Goal: Information Seeking & Learning: Learn about a topic

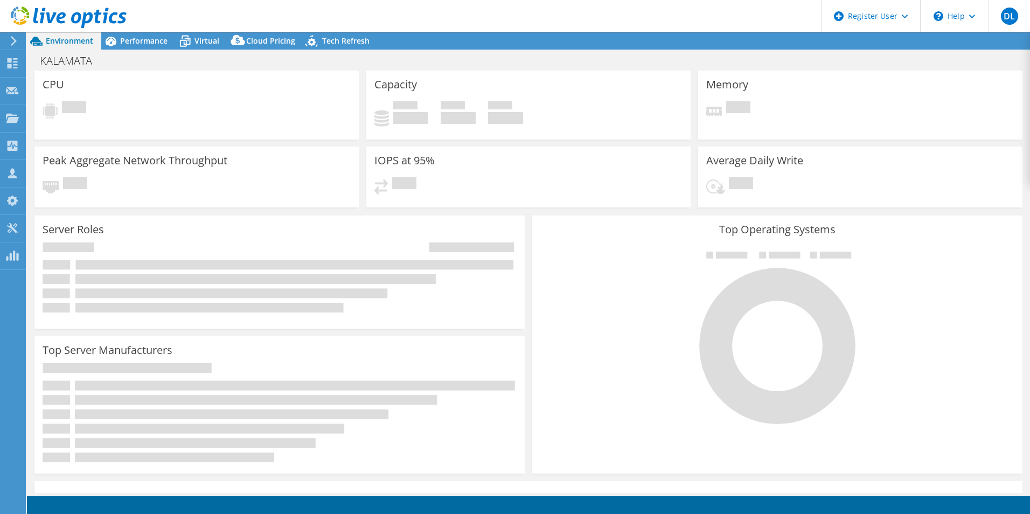
select select "USD"
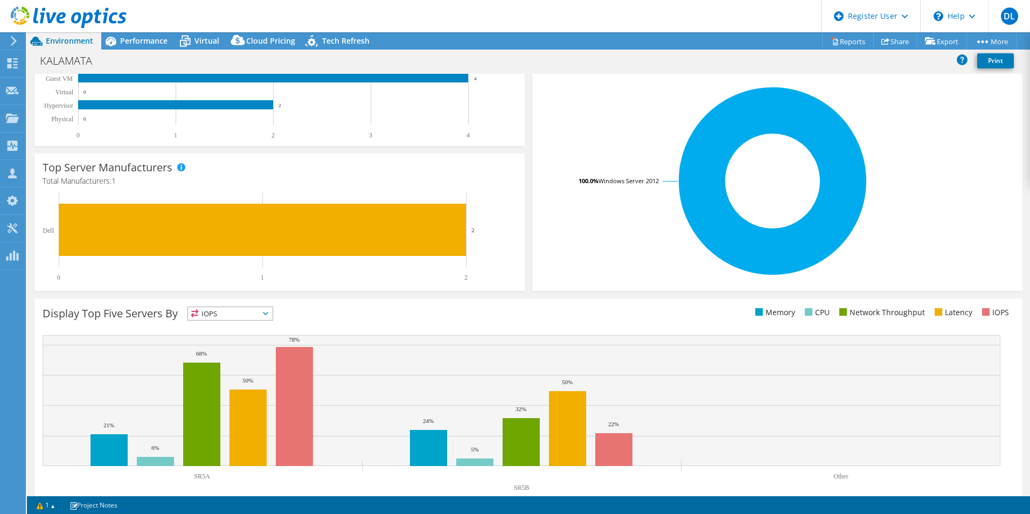
scroll to position [205, 0]
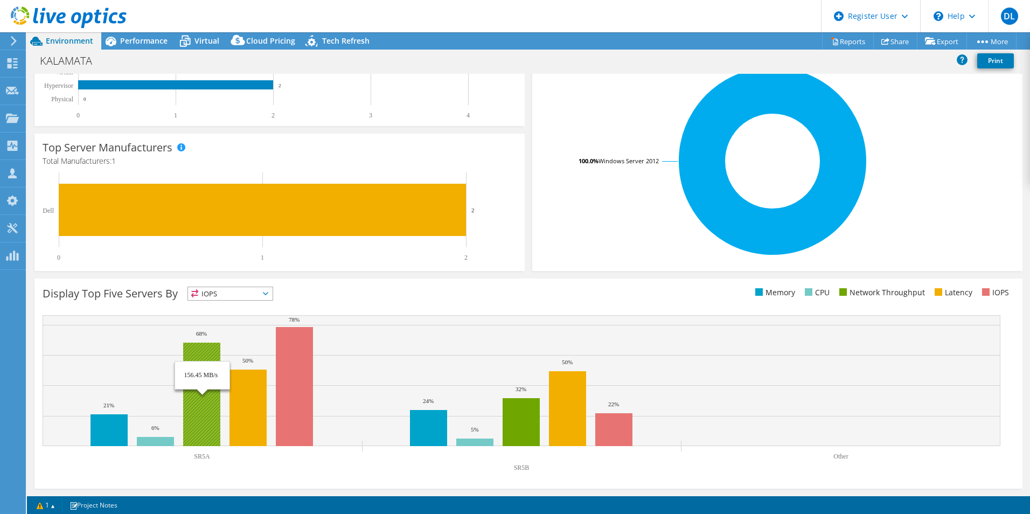
click at [194, 401] on rect at bounding box center [201, 394] width 37 height 103
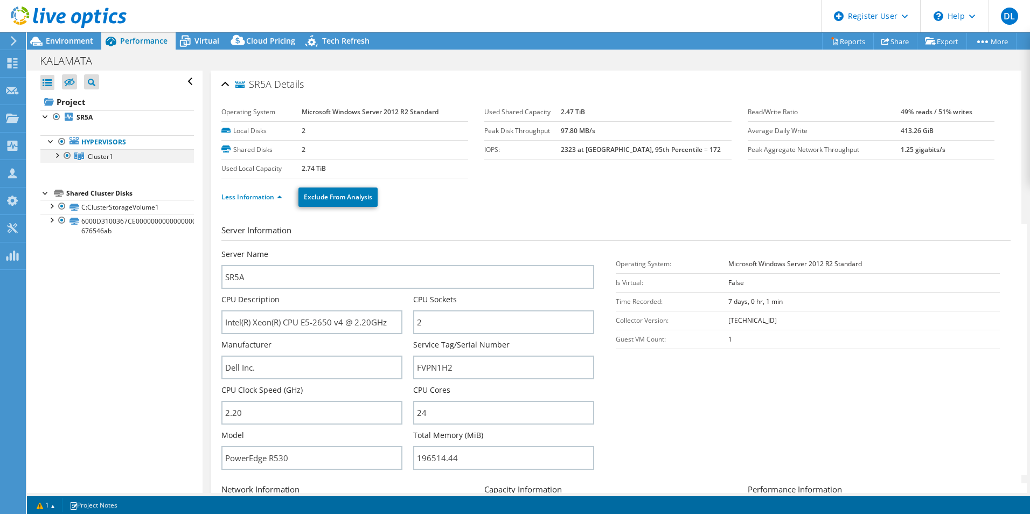
click at [57, 155] on div at bounding box center [56, 154] width 11 height 11
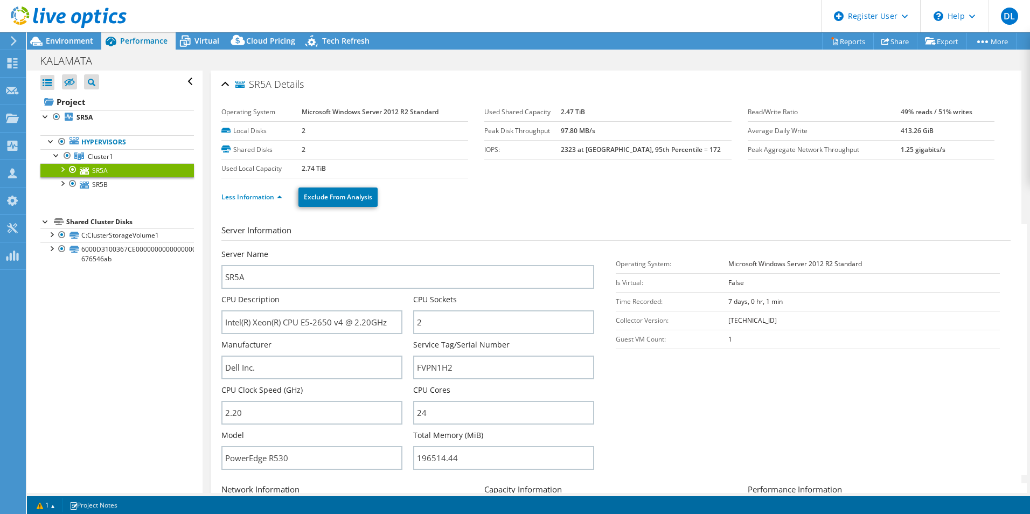
click at [64, 169] on div at bounding box center [62, 168] width 11 height 11
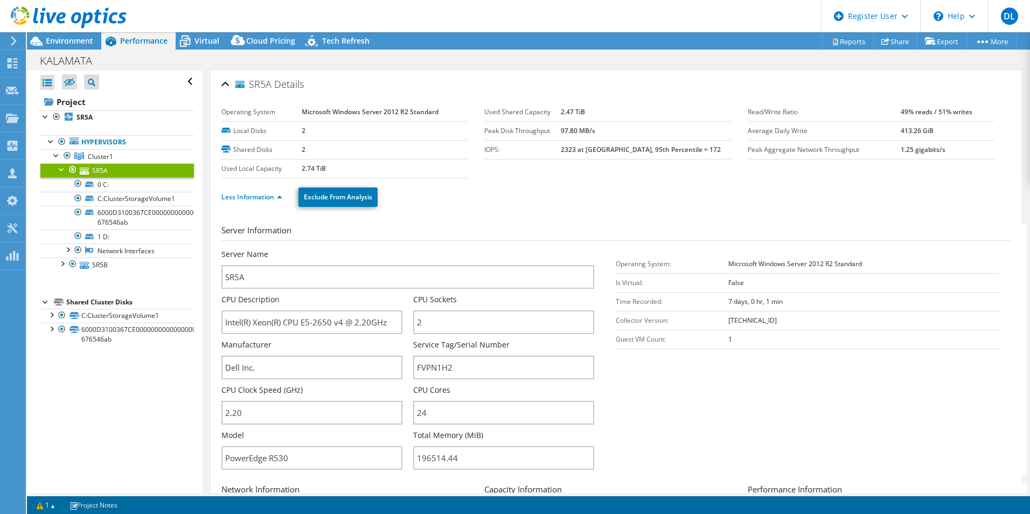
click at [64, 169] on div at bounding box center [62, 168] width 11 height 11
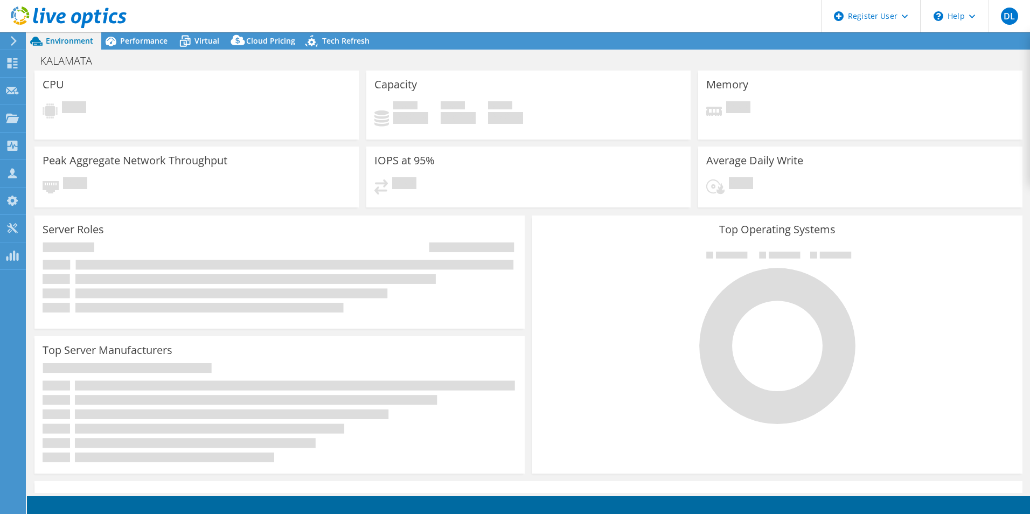
select select "USD"
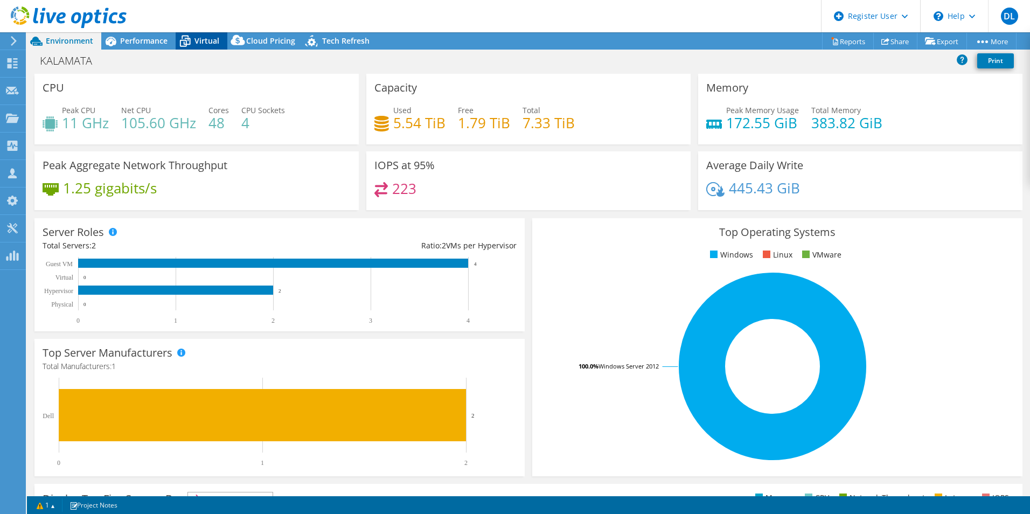
click at [199, 46] on div "Virtual" at bounding box center [202, 40] width 52 height 17
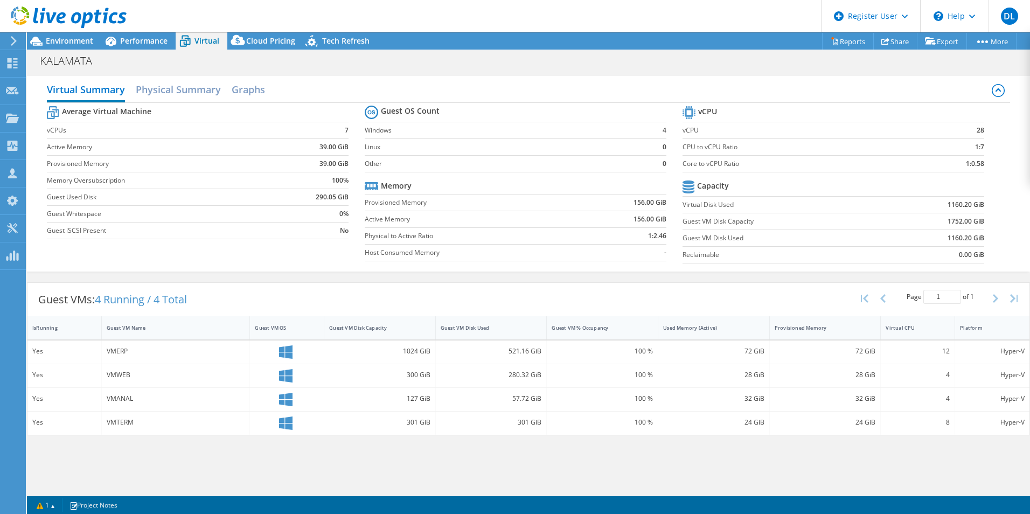
click at [118, 395] on div "VMANAL" at bounding box center [176, 399] width 138 height 12
drag, startPoint x: 118, startPoint y: 395, endPoint x: 125, endPoint y: 406, distance: 12.7
click at [125, 406] on div "VMANAL" at bounding box center [176, 399] width 149 height 23
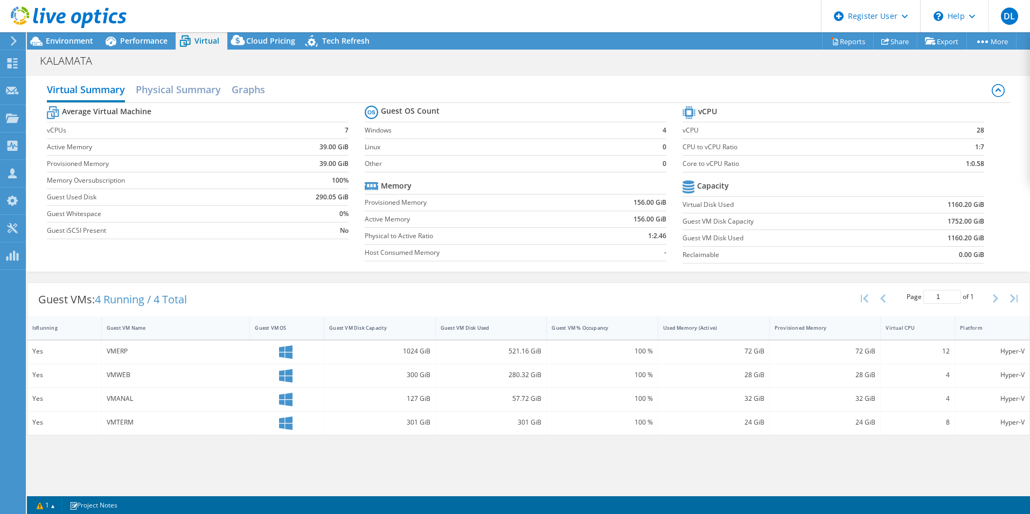
click at [119, 400] on div "VMANAL" at bounding box center [176, 399] width 138 height 12
drag, startPoint x: 119, startPoint y: 400, endPoint x: 121, endPoint y: 418, distance: 18.4
click at [121, 418] on div "VMTERM" at bounding box center [176, 422] width 138 height 12
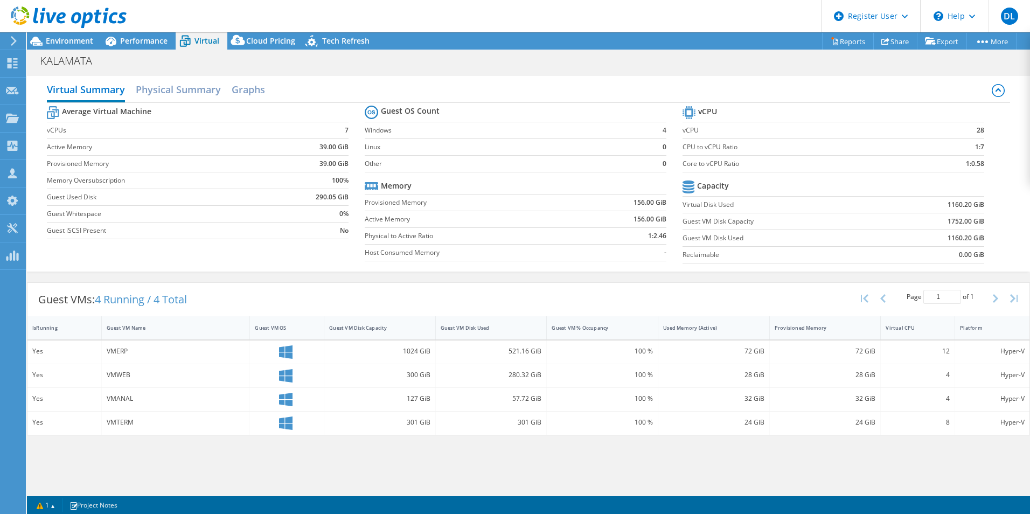
click at [121, 425] on div "VMTERM" at bounding box center [176, 422] width 138 height 12
drag, startPoint x: 121, startPoint y: 425, endPoint x: 110, endPoint y: 351, distance: 75.0
click at [110, 351] on div "VMERP" at bounding box center [176, 351] width 138 height 12
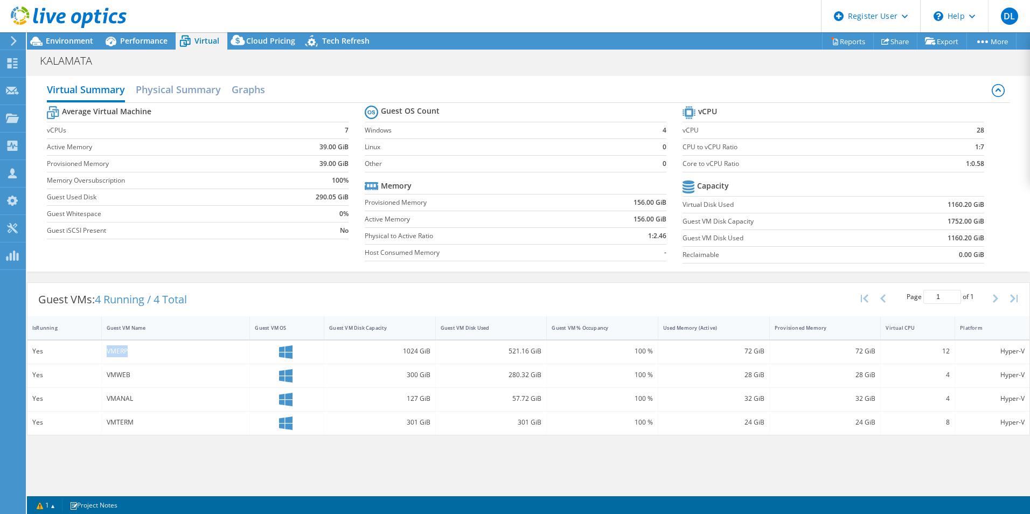
click at [110, 351] on div "VMERP" at bounding box center [176, 351] width 138 height 12
drag, startPoint x: 110, startPoint y: 351, endPoint x: 112, endPoint y: 373, distance: 22.7
click at [112, 373] on div "VMWEB" at bounding box center [176, 375] width 138 height 12
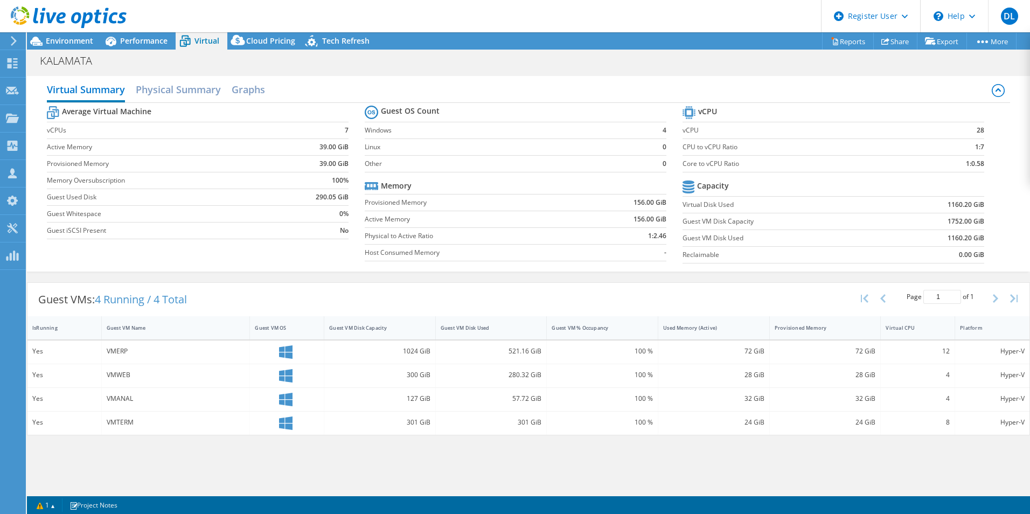
drag, startPoint x: 112, startPoint y: 373, endPoint x: 112, endPoint y: 392, distance: 18.3
click at [112, 392] on div "VMANAL" at bounding box center [176, 399] width 149 height 23
click at [113, 397] on div "VMANAL" at bounding box center [176, 399] width 138 height 12
drag, startPoint x: 113, startPoint y: 397, endPoint x: 109, endPoint y: 418, distance: 21.3
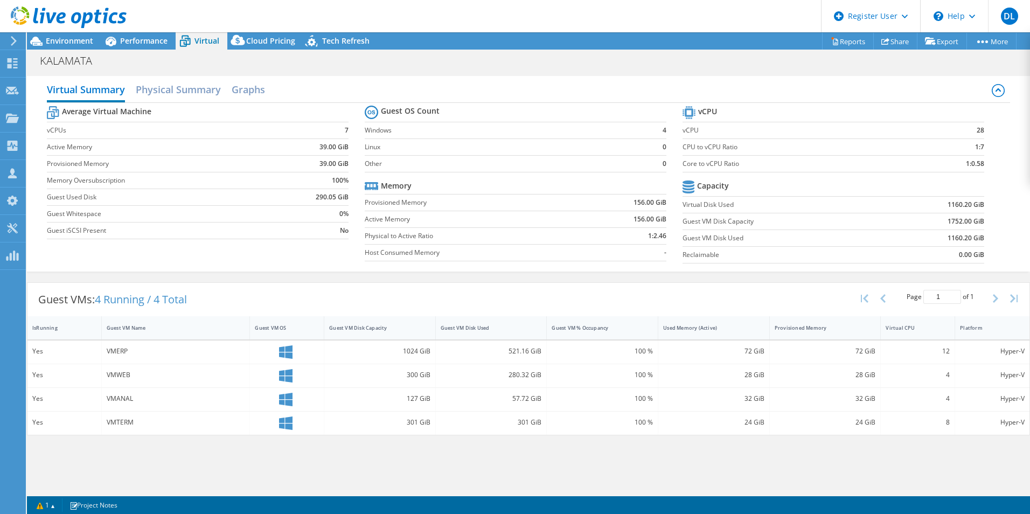
click at [109, 418] on div "VMTERM" at bounding box center [176, 422] width 138 height 12
drag, startPoint x: 109, startPoint y: 418, endPoint x: 79, endPoint y: 366, distance: 60.8
click at [79, 367] on div "Yes" at bounding box center [64, 375] width 74 height 23
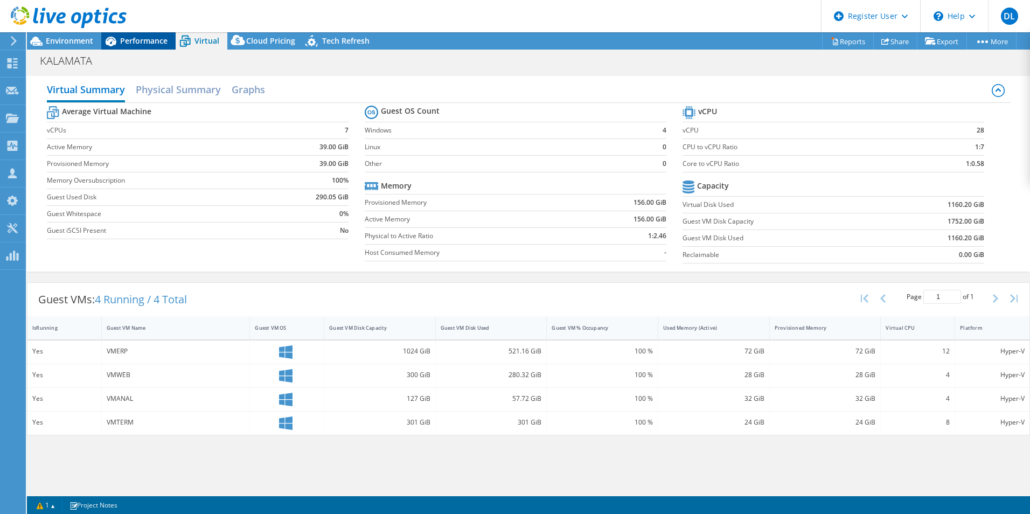
click at [132, 39] on span "Performance" at bounding box center [143, 41] width 47 height 10
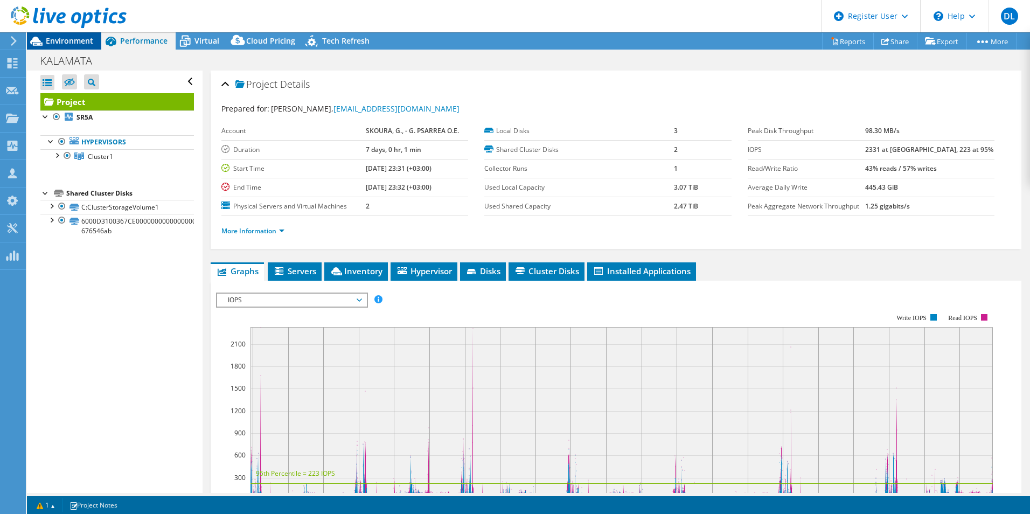
click at [72, 39] on span "Environment" at bounding box center [69, 41] width 47 height 10
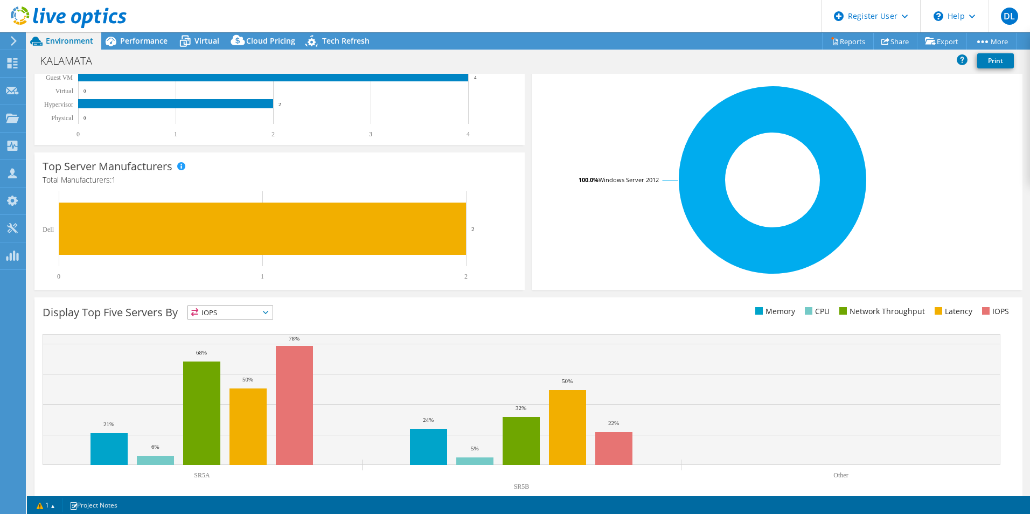
scroll to position [205, 0]
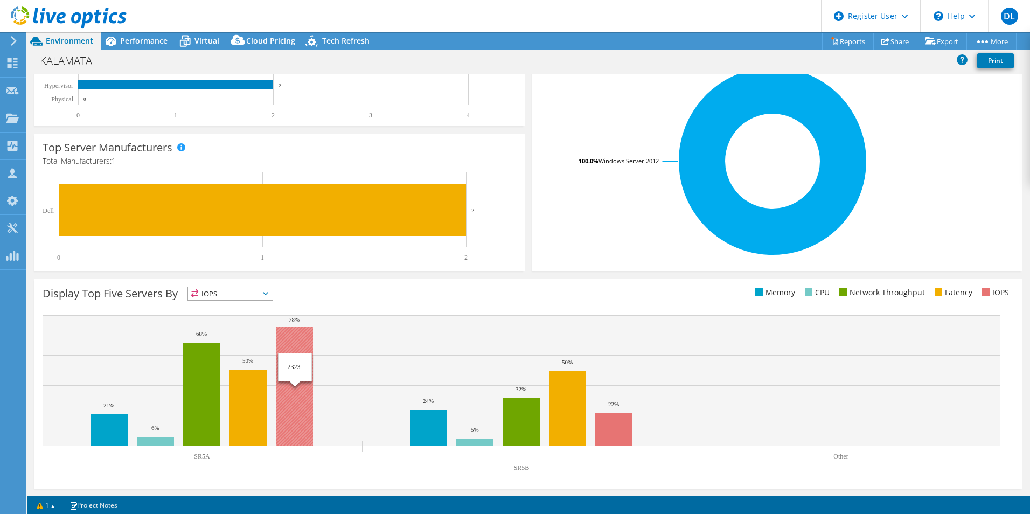
click at [304, 395] on rect at bounding box center [294, 386] width 37 height 119
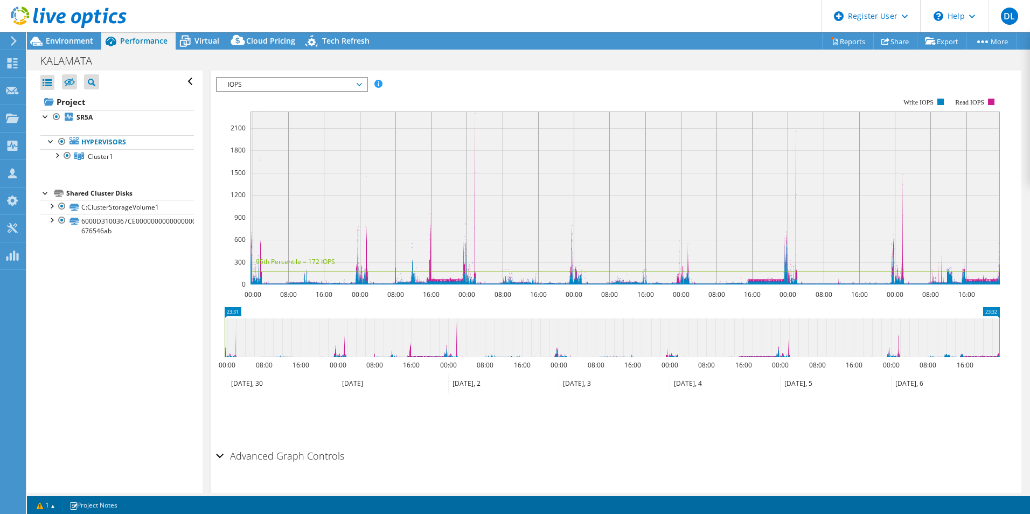
scroll to position [674, 0]
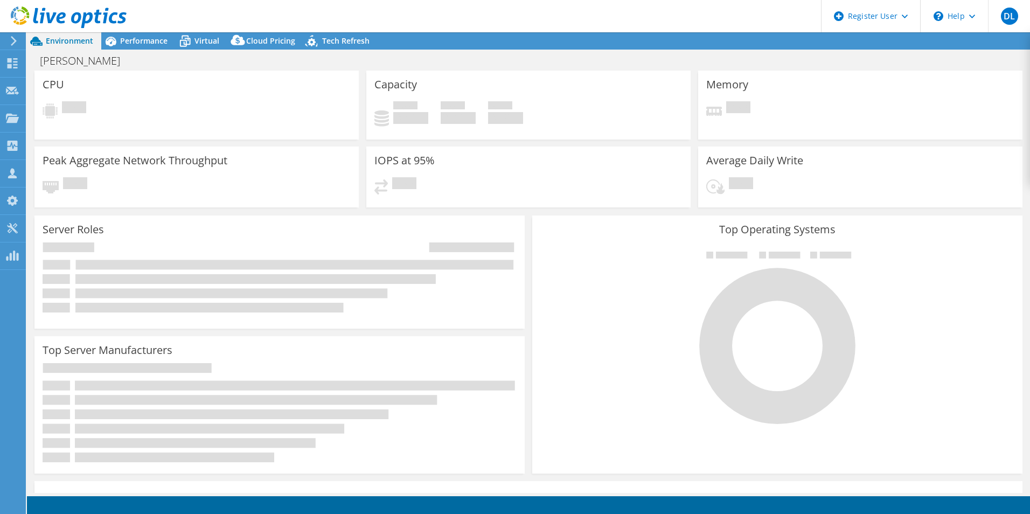
select select "USD"
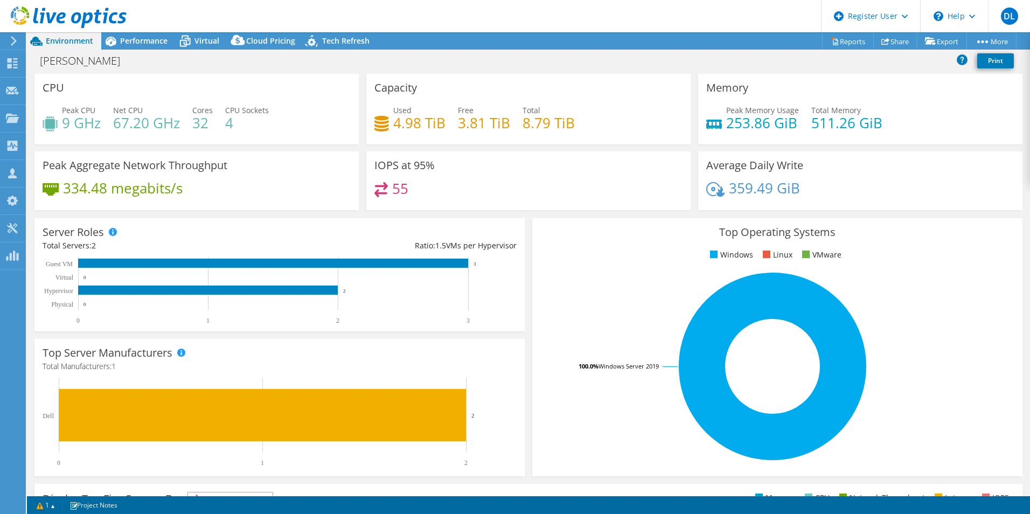
click at [392, 193] on h4 "55" at bounding box center [400, 189] width 16 height 12
click at [394, 191] on h4 "55" at bounding box center [400, 189] width 16 height 12
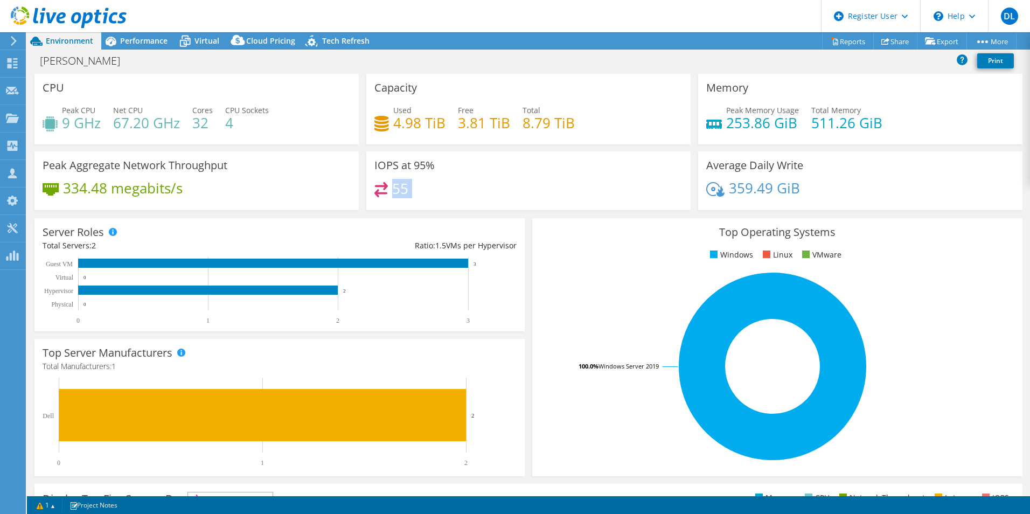
click at [394, 190] on h4 "55" at bounding box center [400, 189] width 16 height 12
click at [16, 146] on icon at bounding box center [12, 146] width 13 height 10
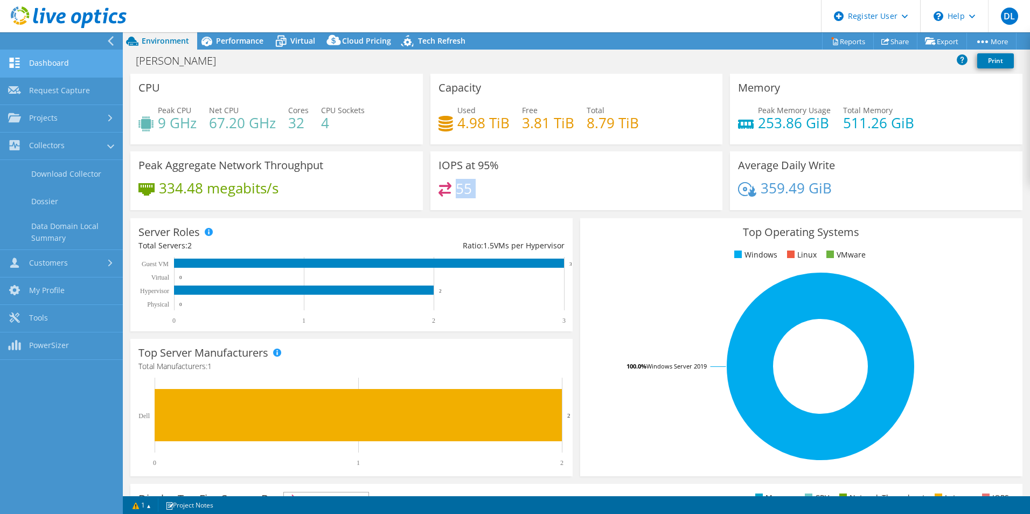
click at [30, 65] on link "Dashboard" at bounding box center [61, 63] width 123 height 27
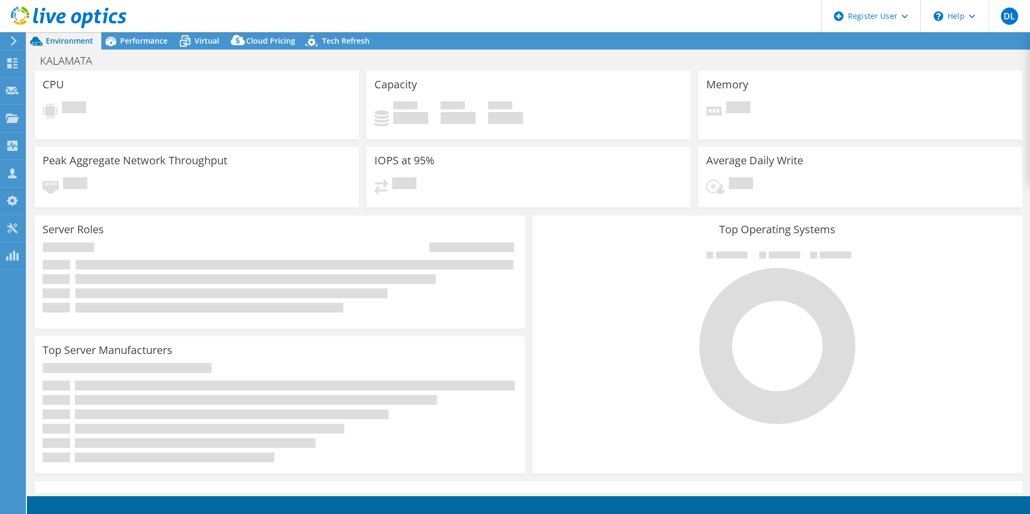
select select "SelectRegion"
select select "USD"
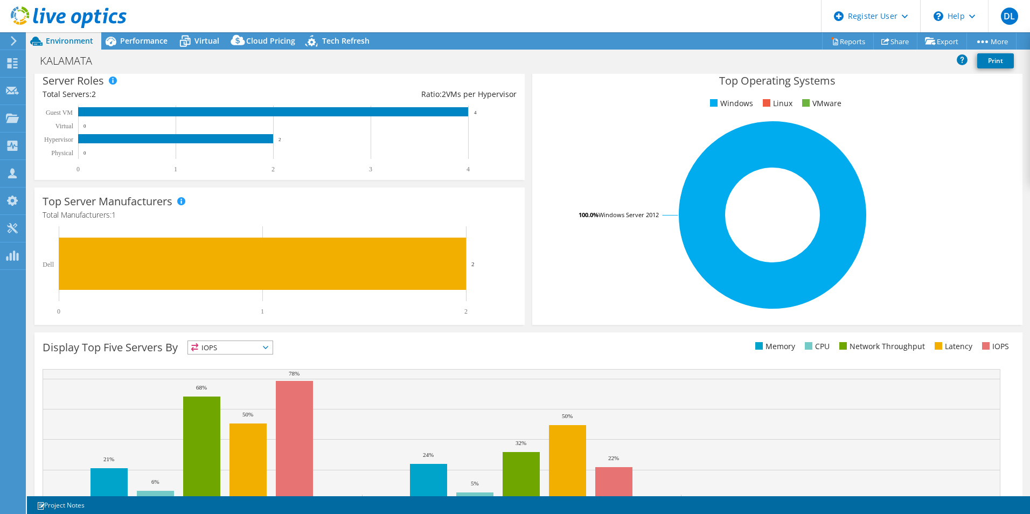
scroll to position [205, 0]
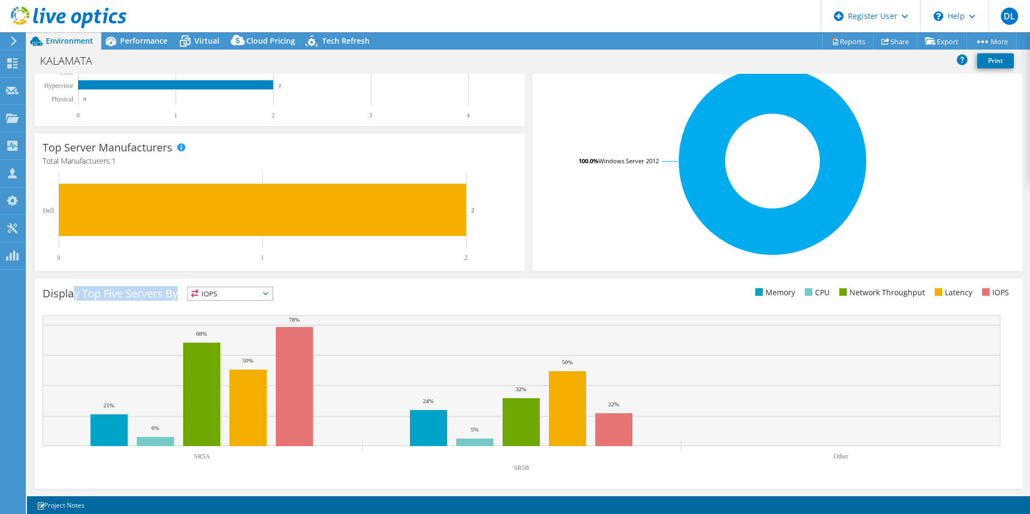
drag, startPoint x: 71, startPoint y: 292, endPoint x: 177, endPoint y: 287, distance: 106.2
click at [177, 294] on h3 "Display Top Five Servers By" at bounding box center [110, 294] width 135 height 0
drag, startPoint x: 178, startPoint y: 287, endPoint x: 214, endPoint y: 288, distance: 36.1
click at [214, 288] on span "IOPS" at bounding box center [230, 293] width 85 height 13
click at [215, 288] on span "IOPS" at bounding box center [230, 293] width 85 height 13
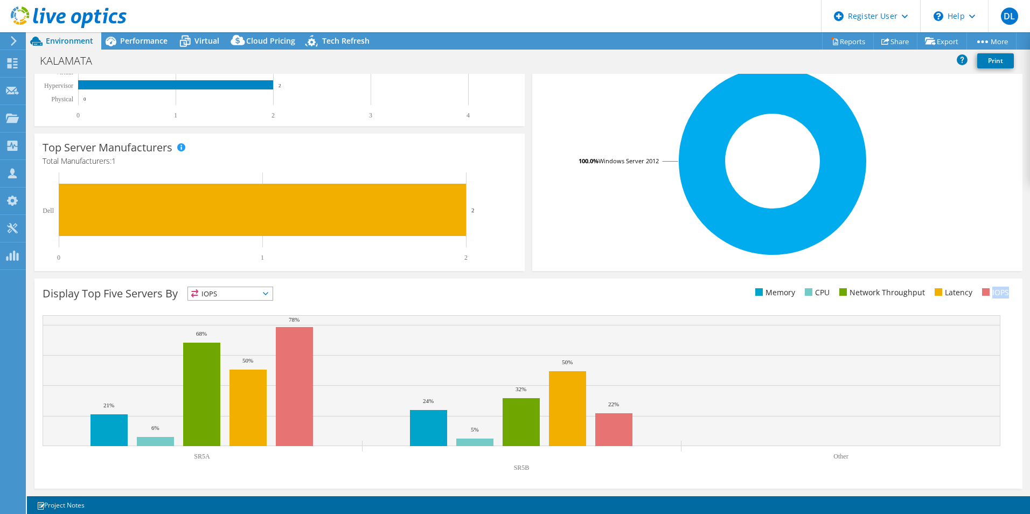
drag, startPoint x: 976, startPoint y: 292, endPoint x: 1011, endPoint y: 291, distance: 35.6
click at [1011, 291] on div "Display Top Five Servers By IOPS IOPS" at bounding box center [528, 383] width 988 height 210
drag, startPoint x: 288, startPoint y: 320, endPoint x: 297, endPoint y: 320, distance: 9.7
click at [297, 320] on icon "SR5A SR5B Other 21% 24% 6% 5% 68% 32% 50% 50% 78% 22%" at bounding box center [522, 396] width 958 height 162
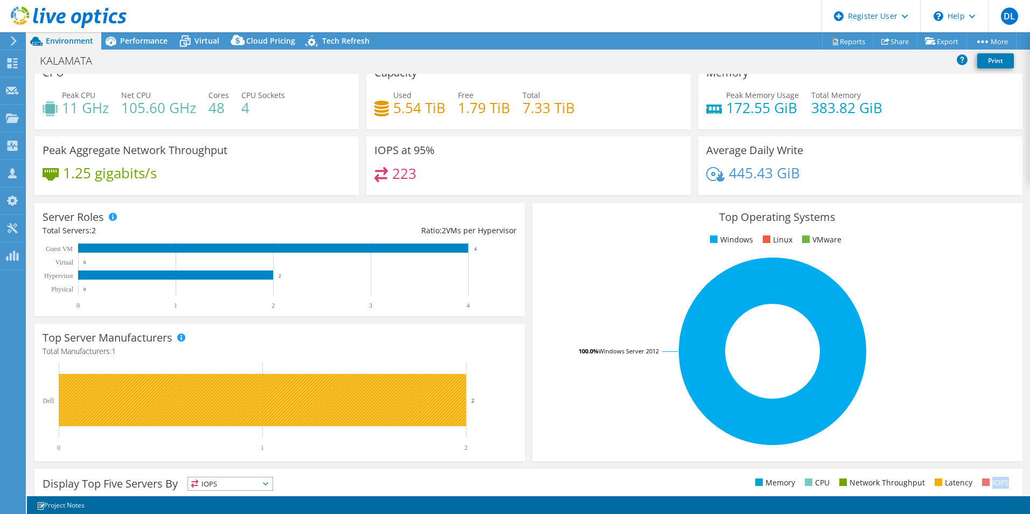
scroll to position [0, 0]
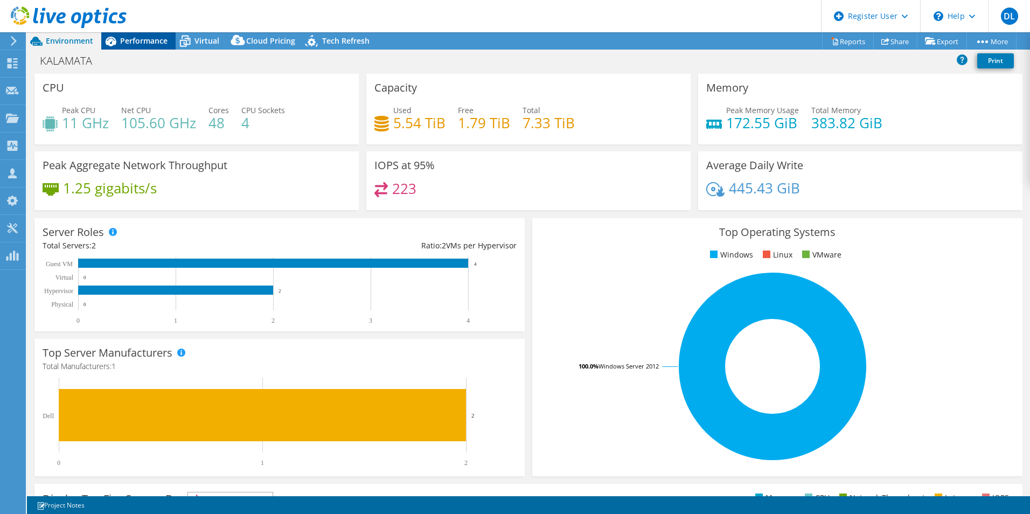
click at [157, 39] on span "Performance" at bounding box center [143, 41] width 47 height 10
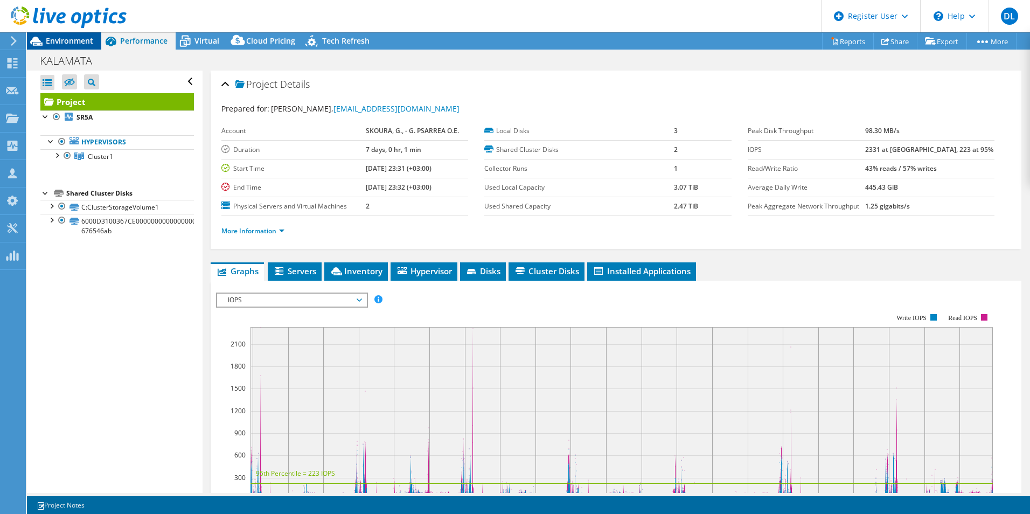
click at [65, 39] on span "Environment" at bounding box center [69, 41] width 47 height 10
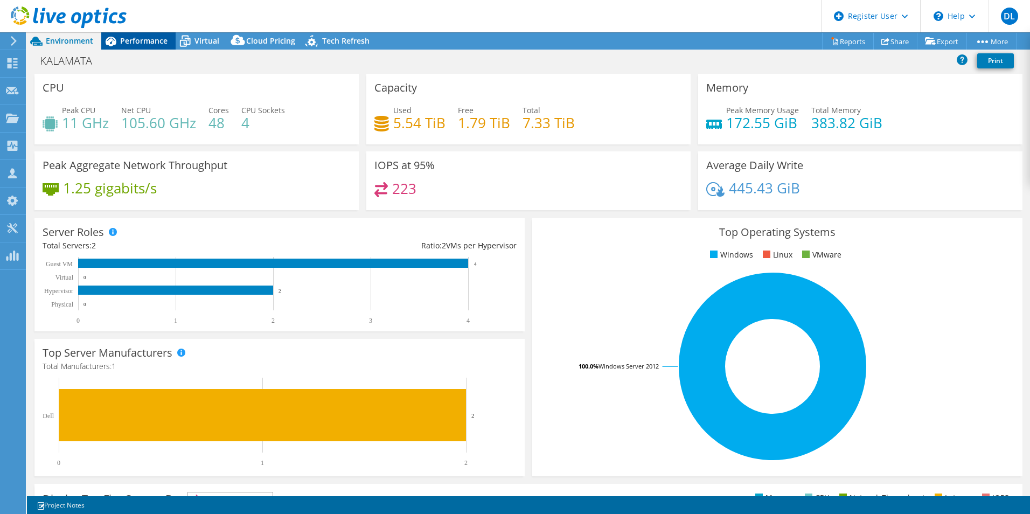
click at [136, 38] on span "Performance" at bounding box center [143, 41] width 47 height 10
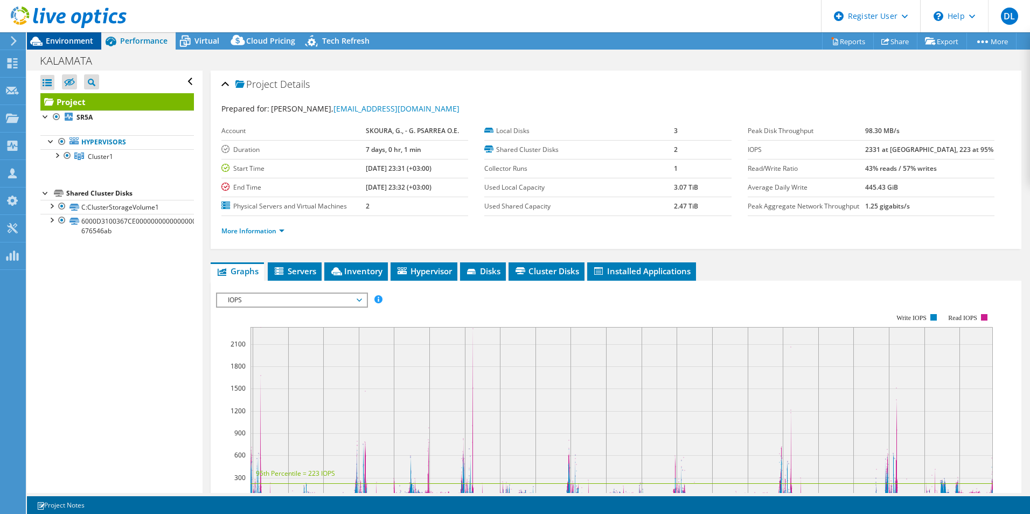
click at [62, 42] on span "Environment" at bounding box center [69, 41] width 47 height 10
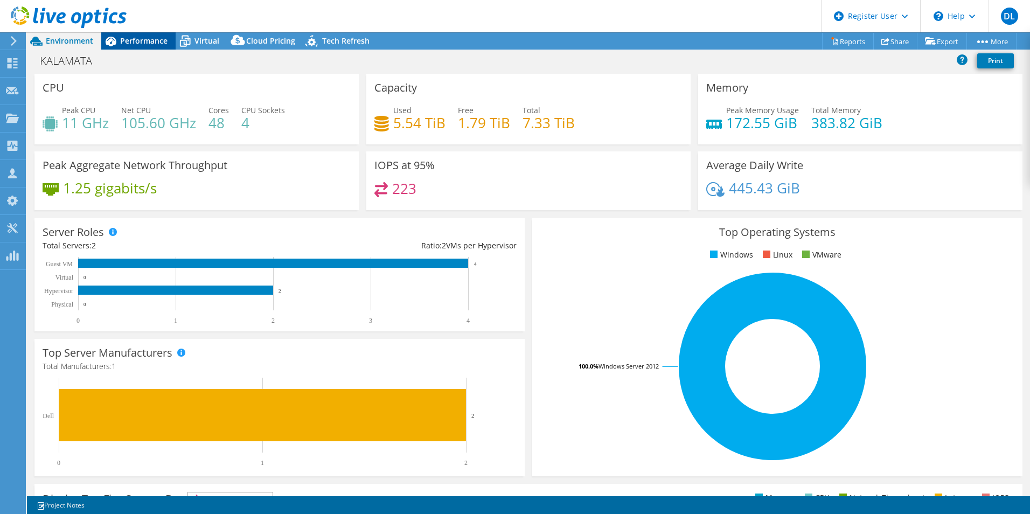
click at [138, 45] on span "Performance" at bounding box center [143, 41] width 47 height 10
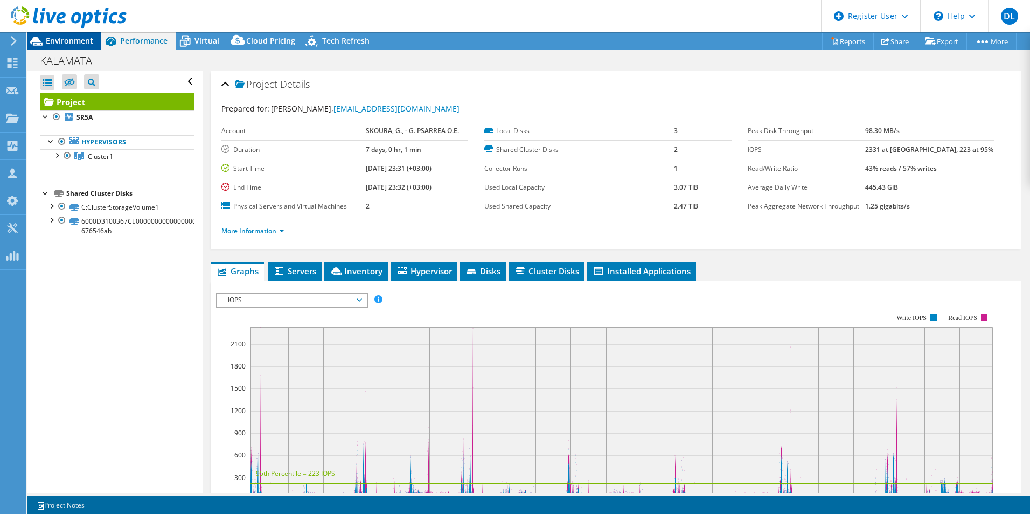
click at [44, 41] on icon at bounding box center [36, 41] width 19 height 19
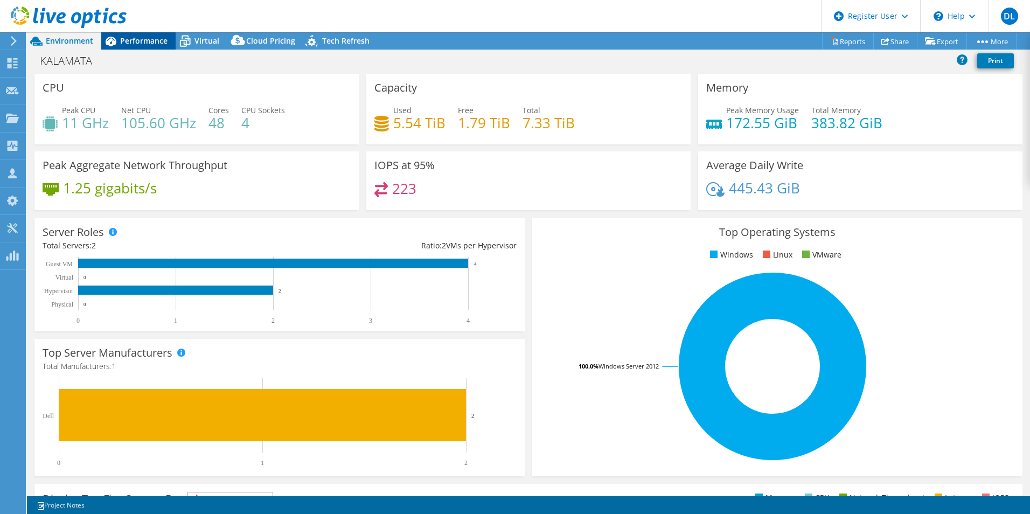
click at [137, 40] on span "Performance" at bounding box center [143, 41] width 47 height 10
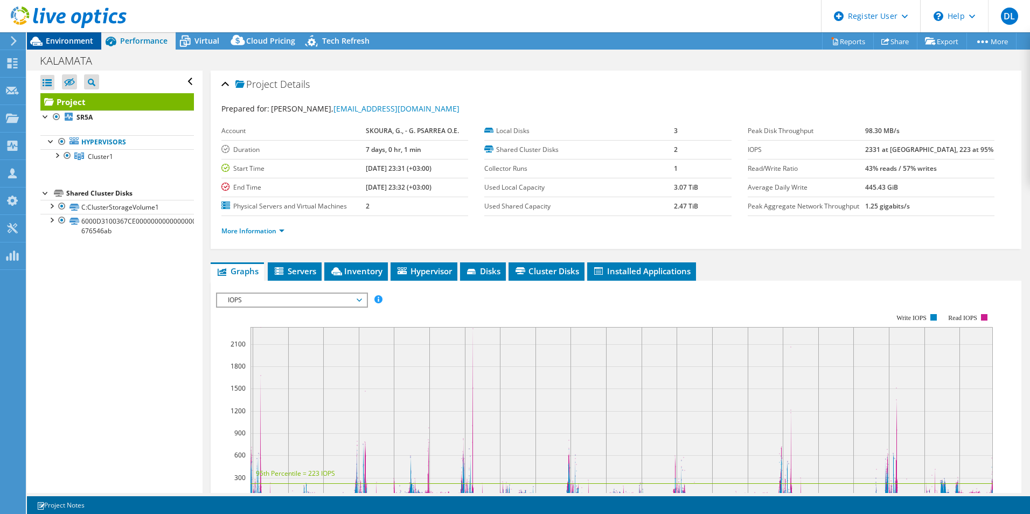
click at [63, 42] on span "Environment" at bounding box center [69, 41] width 47 height 10
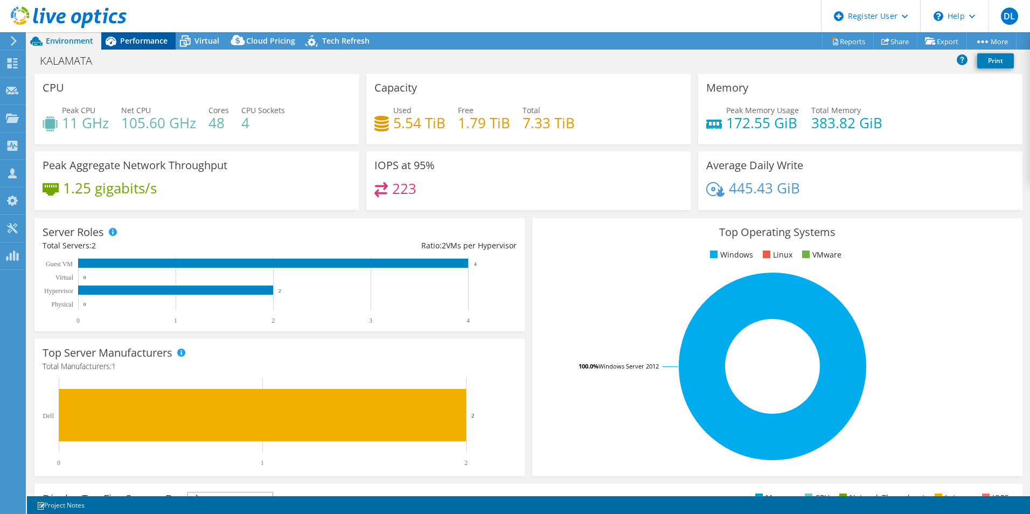
click at [145, 47] on div "Performance" at bounding box center [138, 40] width 74 height 17
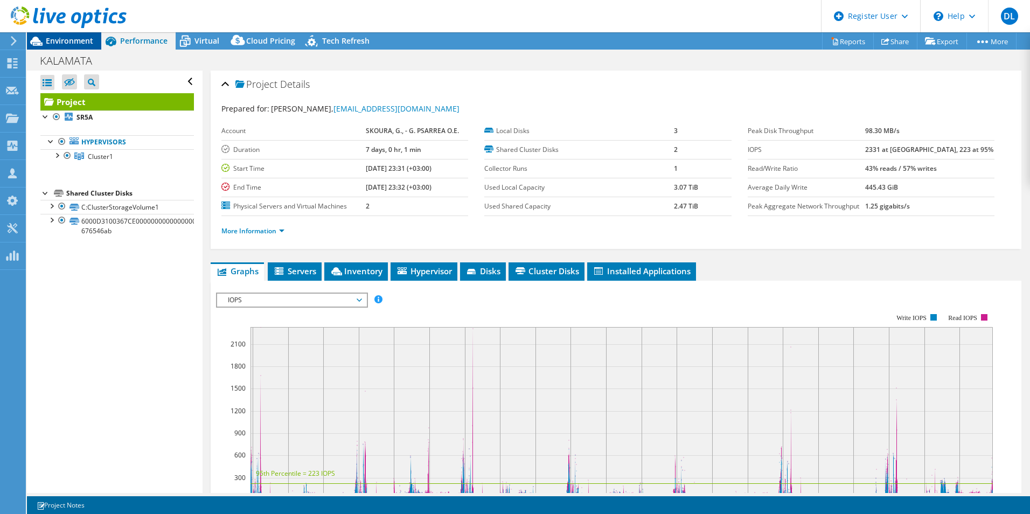
click at [65, 41] on span "Environment" at bounding box center [69, 41] width 47 height 10
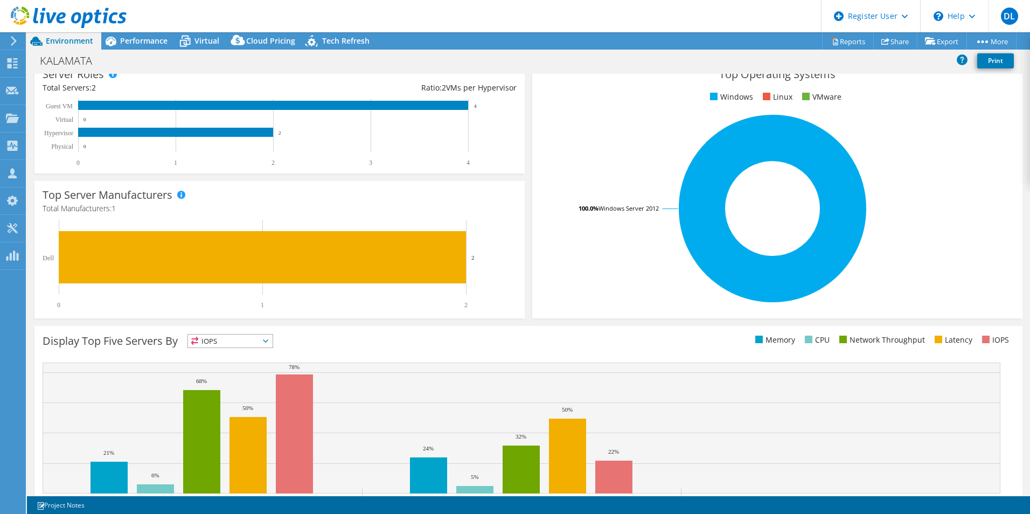
scroll to position [205, 0]
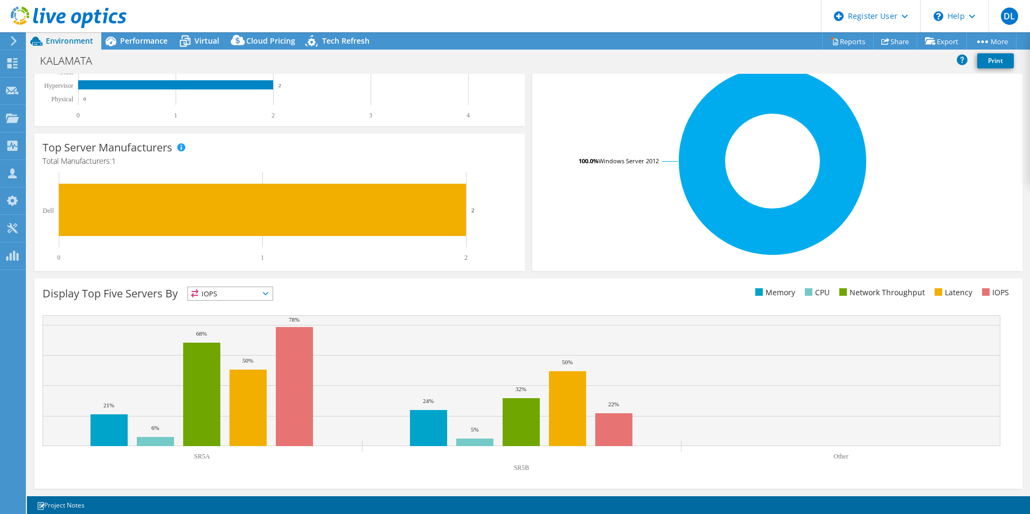
click at [242, 288] on span "IOPS" at bounding box center [230, 293] width 85 height 13
click at [234, 334] on li "CPU" at bounding box center [230, 337] width 85 height 15
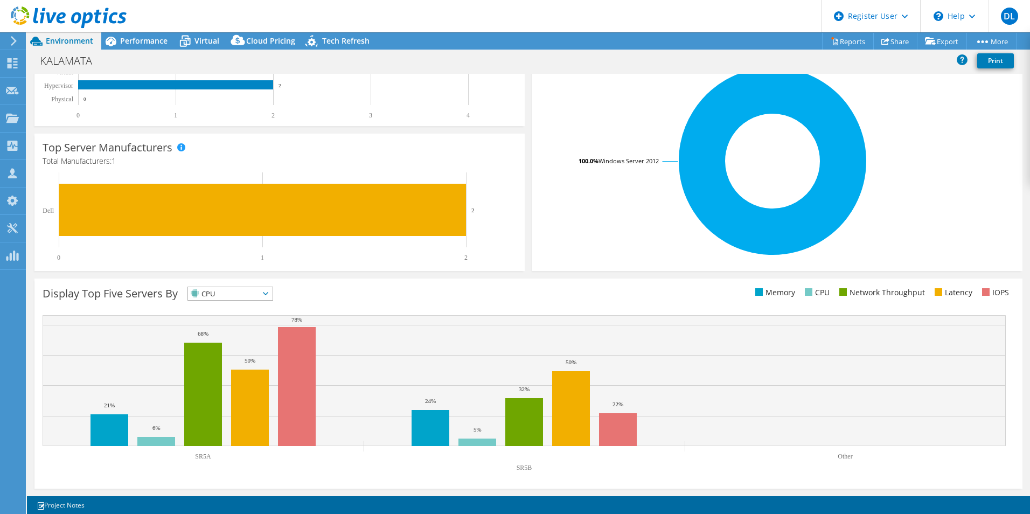
click at [231, 292] on span "CPU" at bounding box center [223, 293] width 71 height 13
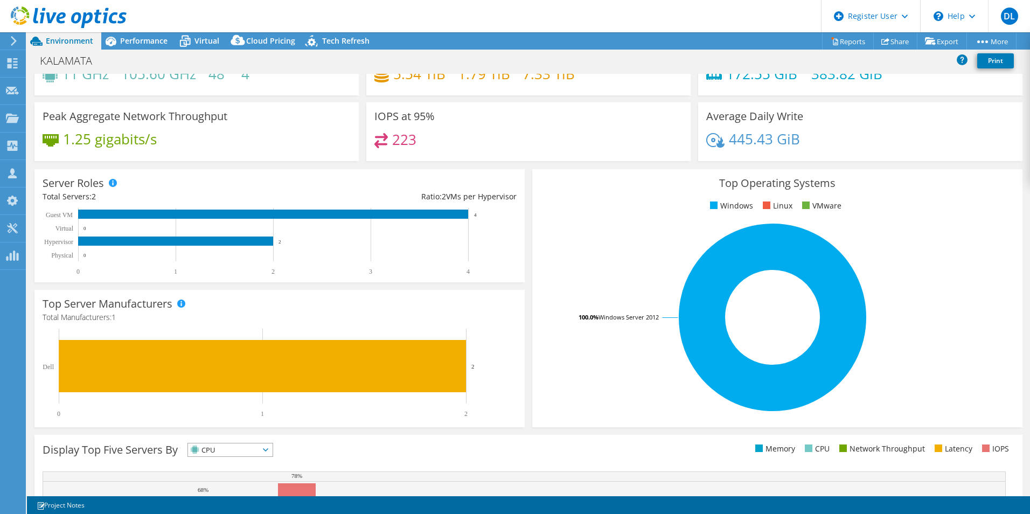
scroll to position [0, 0]
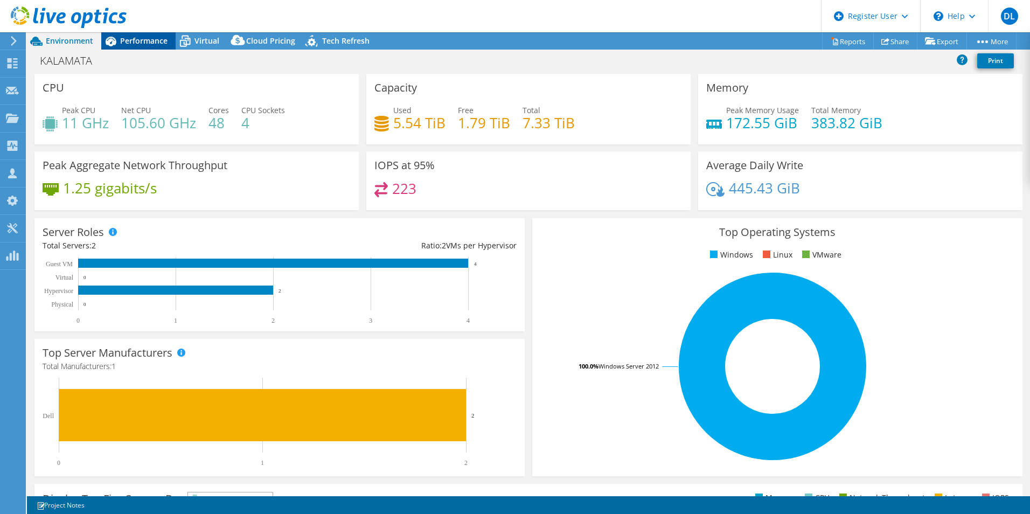
click at [152, 40] on span "Performance" at bounding box center [143, 41] width 47 height 10
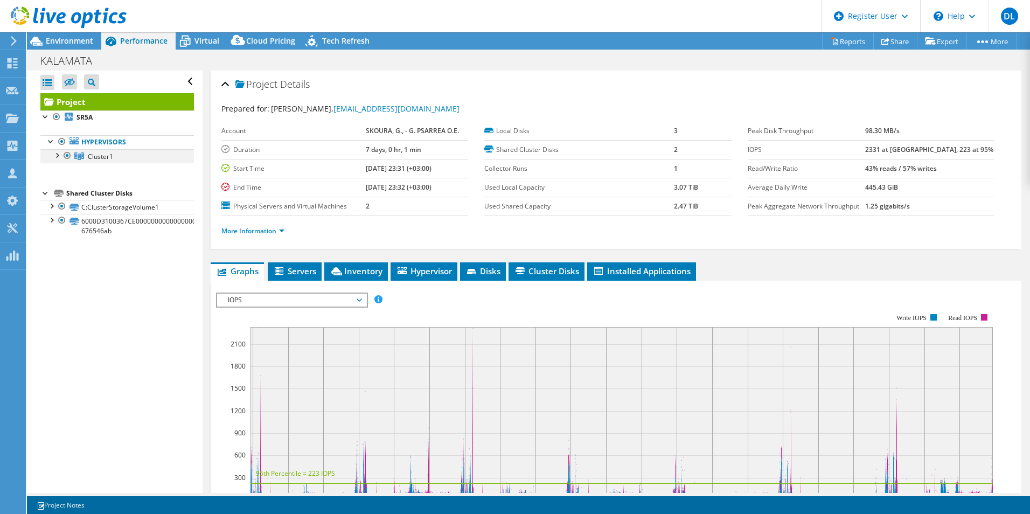
click at [57, 155] on div at bounding box center [56, 154] width 11 height 11
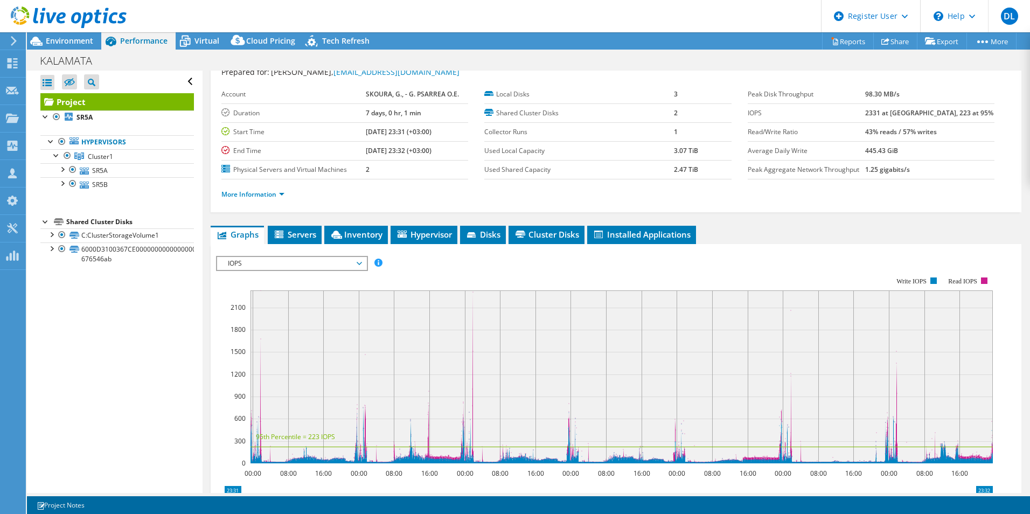
scroll to position [54, 0]
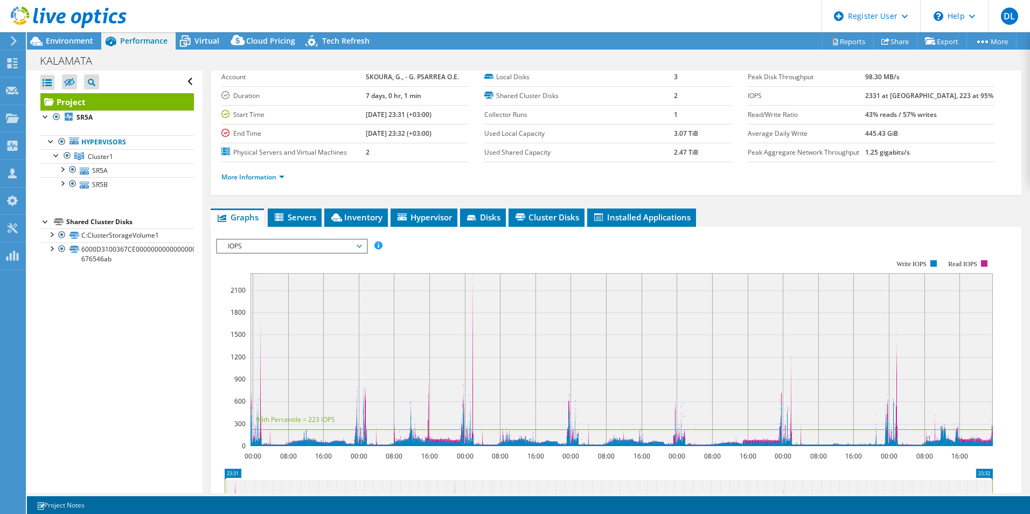
click at [470, 379] on rect at bounding box center [621, 359] width 742 height 173
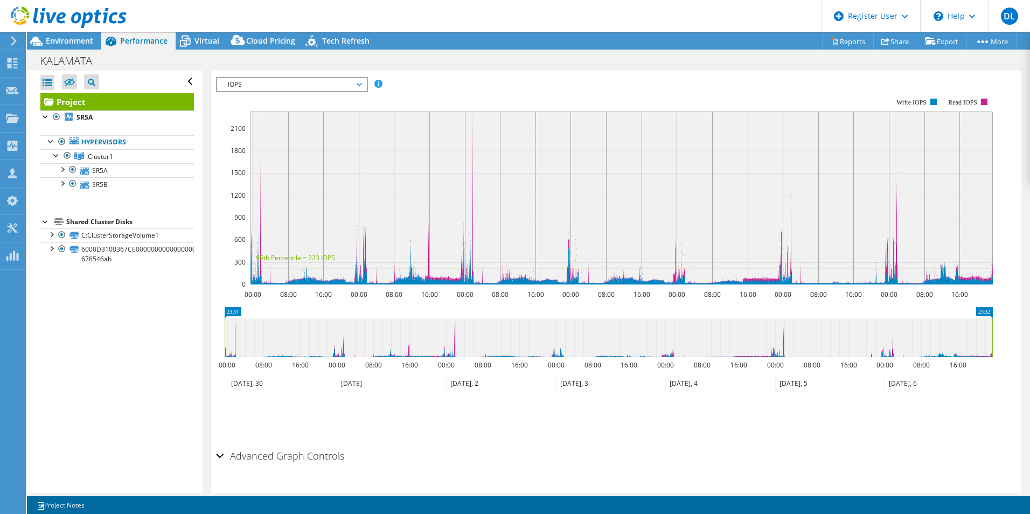
scroll to position [0, 0]
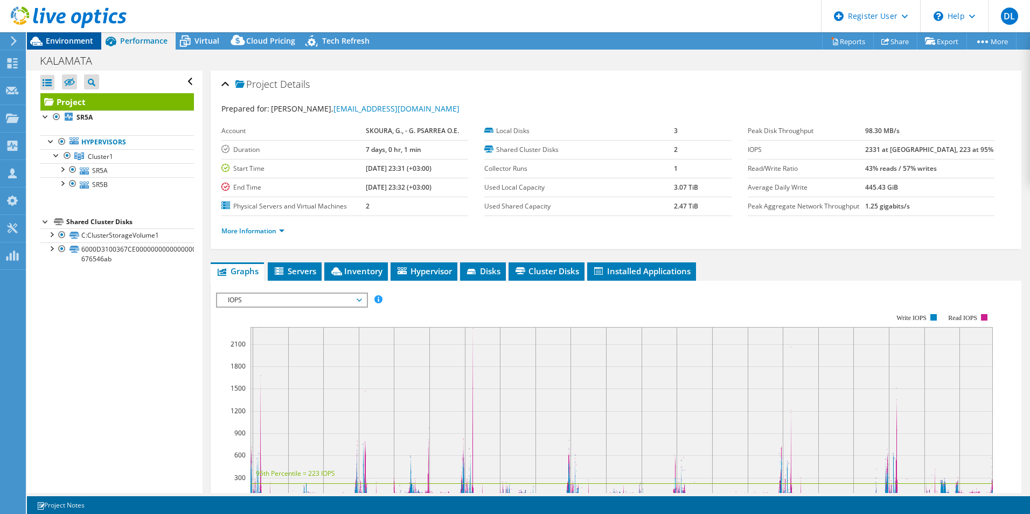
click at [73, 43] on span "Environment" at bounding box center [69, 41] width 47 height 10
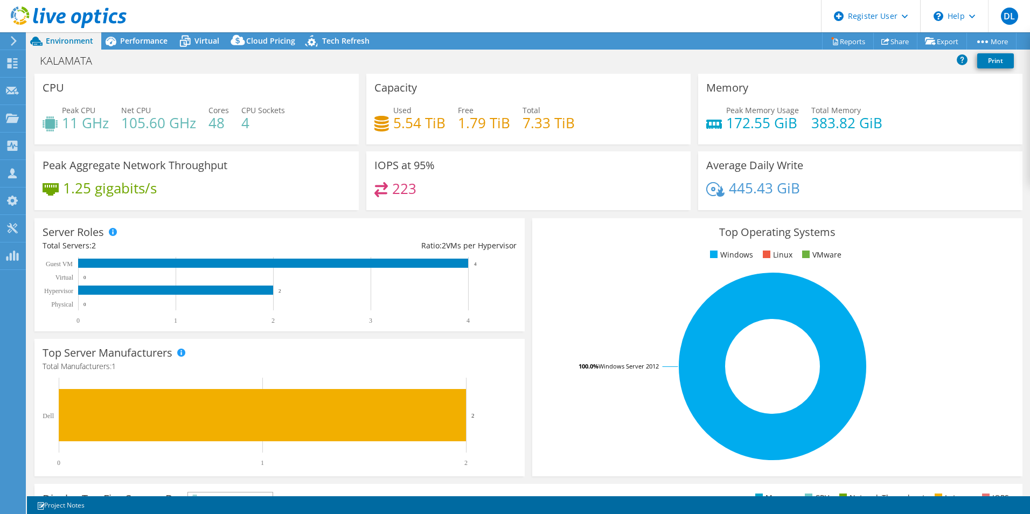
click at [402, 184] on h4 "223" at bounding box center [404, 189] width 24 height 12
click at [401, 184] on h4 "223" at bounding box center [404, 189] width 24 height 12
drag, startPoint x: 401, startPoint y: 184, endPoint x: 400, endPoint y: 193, distance: 9.2
click at [400, 193] on h4 "223" at bounding box center [404, 189] width 24 height 12
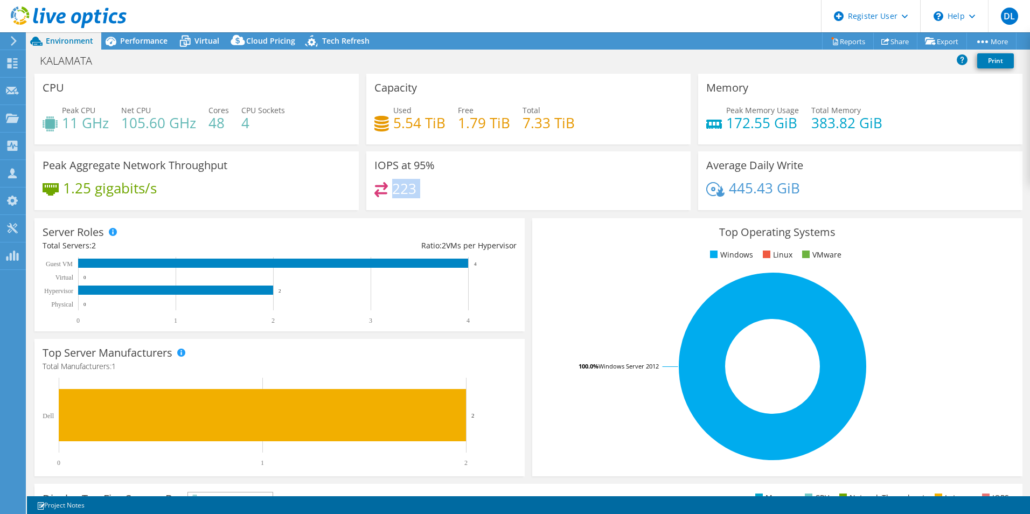
click at [400, 193] on h4 "223" at bounding box center [404, 189] width 24 height 12
drag, startPoint x: 400, startPoint y: 193, endPoint x: 519, endPoint y: 181, distance: 119.6
click at [519, 181] on div "IOPS at 95% 223" at bounding box center [528, 180] width 324 height 59
drag, startPoint x: 514, startPoint y: 126, endPoint x: 580, endPoint y: 116, distance: 66.0
click at [580, 116] on div "Used 5.54 TiB Free 1.79 TiB Total 7.33 TiB" at bounding box center [528, 121] width 308 height 35
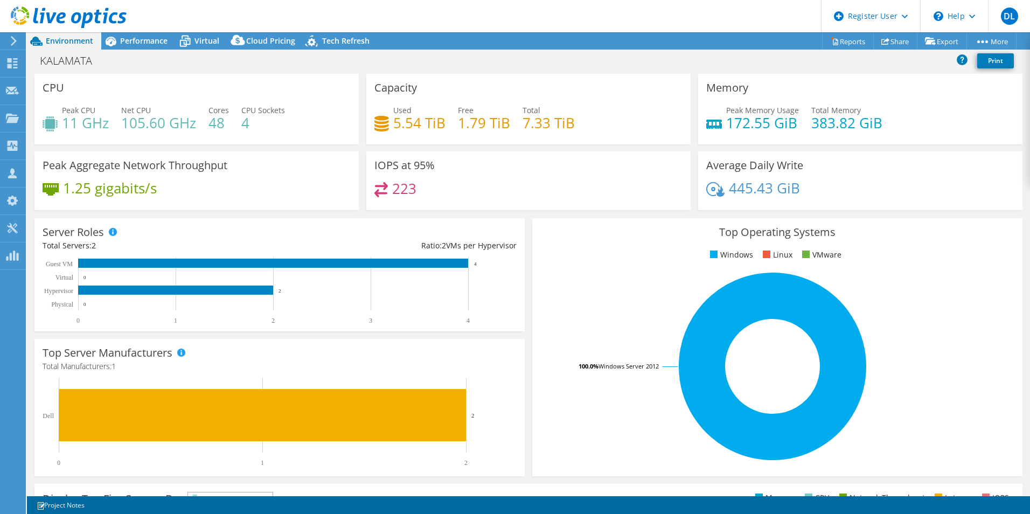
drag, startPoint x: 580, startPoint y: 116, endPoint x: 538, endPoint y: 149, distance: 52.9
click at [538, 149] on div "Capacity Used 5.54 TiB Free 1.79 TiB Total 7.33 TiB" at bounding box center [528, 113] width 332 height 78
click at [145, 31] on header "DL Dell User [PERSON_NAME] [PERSON_NAME][EMAIL_ADDRESS][PERSON_NAME][DOMAIN_NAM…" at bounding box center [515, 16] width 1030 height 32
click at [152, 38] on span "Performance" at bounding box center [143, 41] width 47 height 10
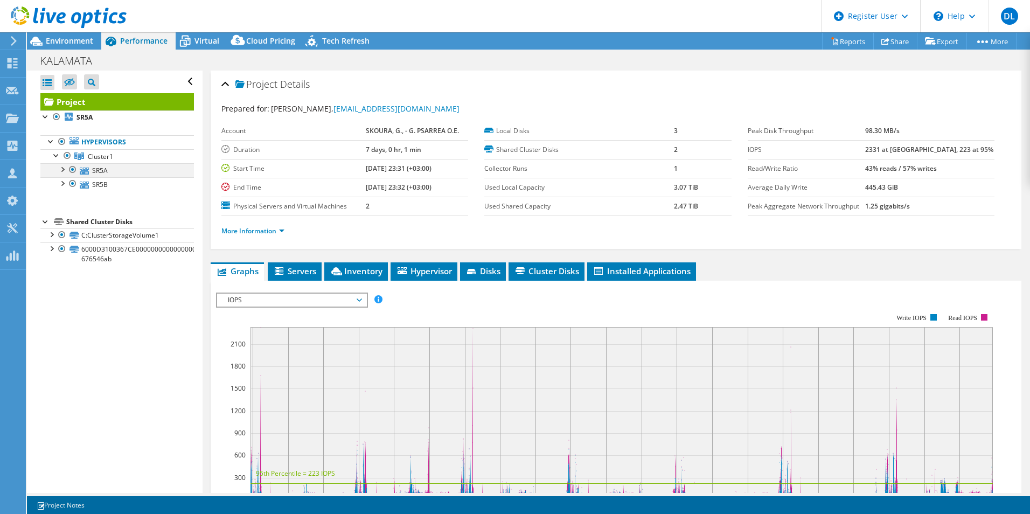
click at [61, 168] on div at bounding box center [62, 168] width 11 height 11
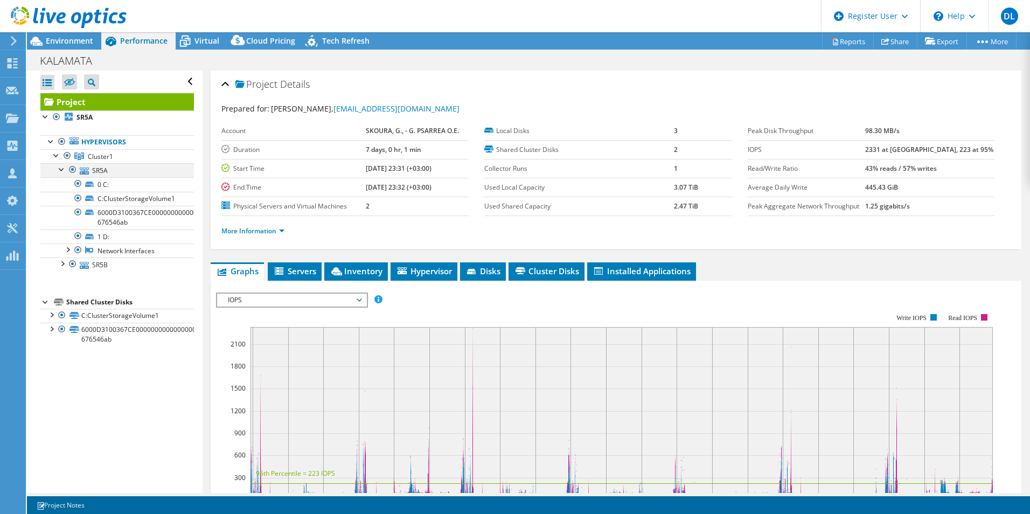
click at [61, 167] on div at bounding box center [62, 168] width 11 height 11
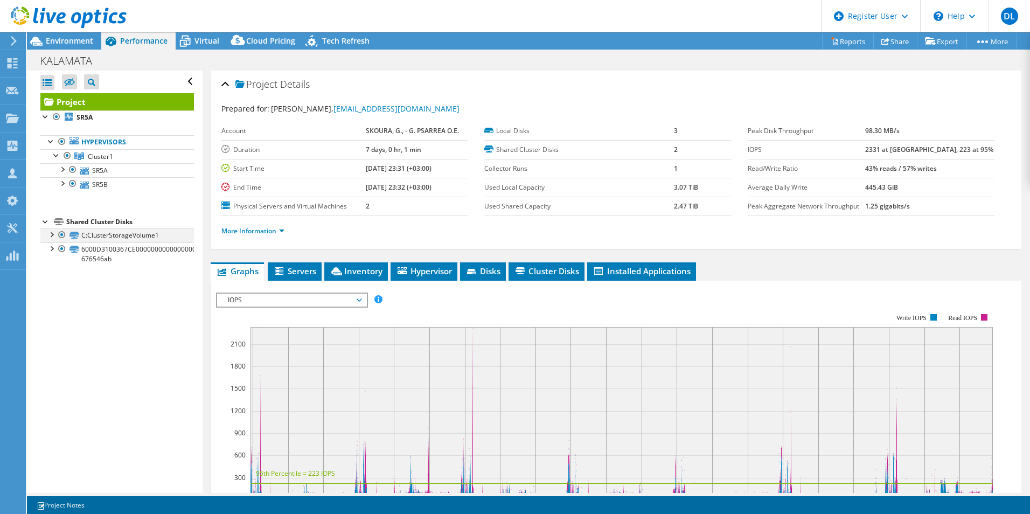
click at [52, 236] on div at bounding box center [51, 233] width 11 height 11
click at [49, 292] on div at bounding box center [51, 295] width 11 height 11
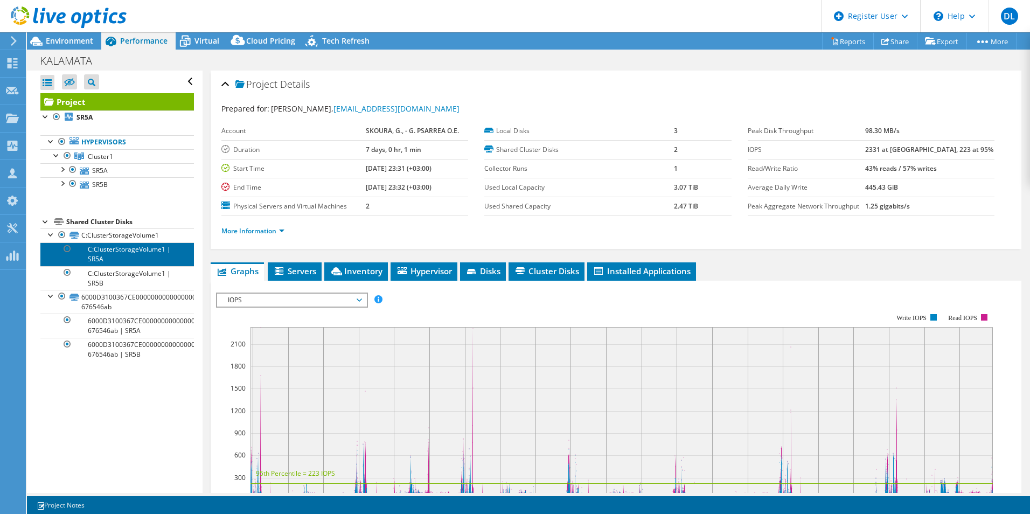
click at [120, 255] on link "C:ClusterStorageVolume1 | SR5A" at bounding box center [116, 254] width 153 height 24
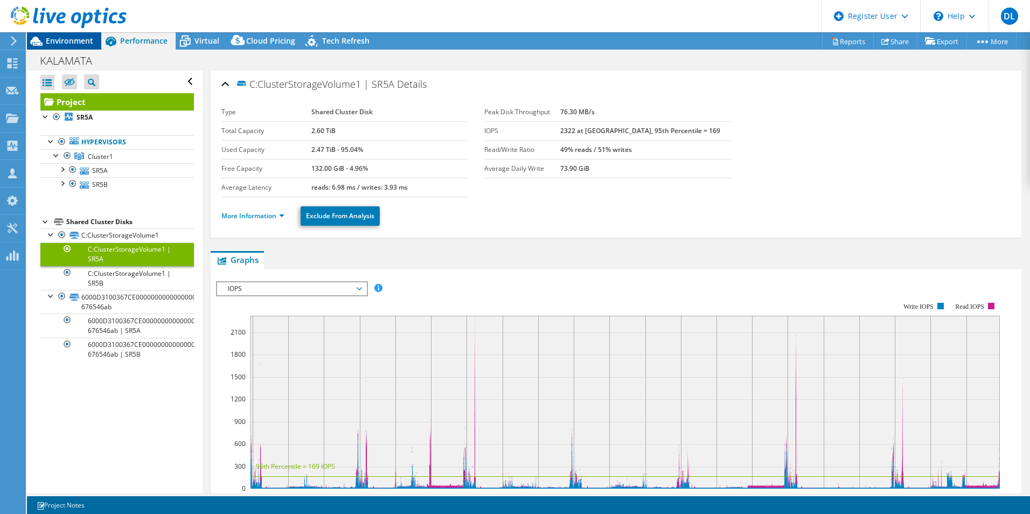
click at [88, 39] on span "Environment" at bounding box center [69, 41] width 47 height 10
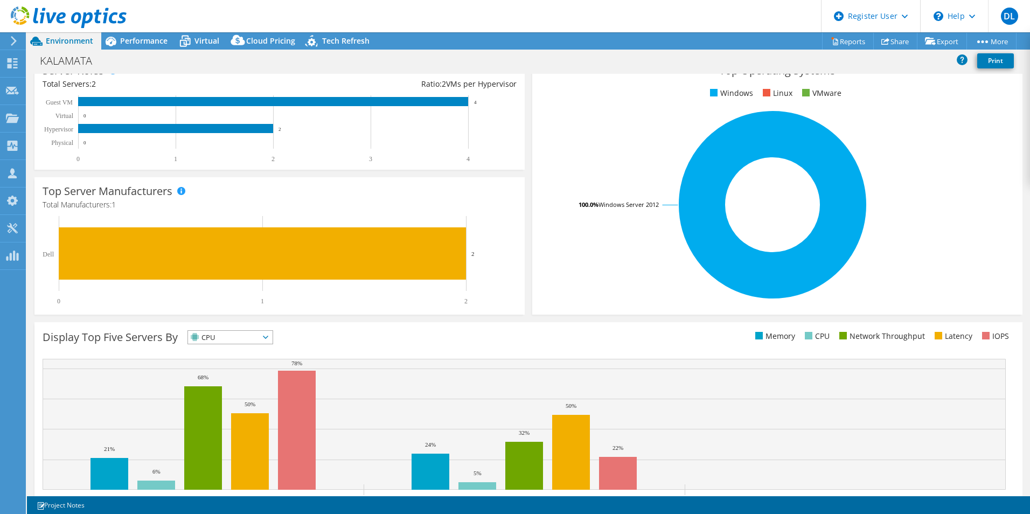
scroll to position [205, 0]
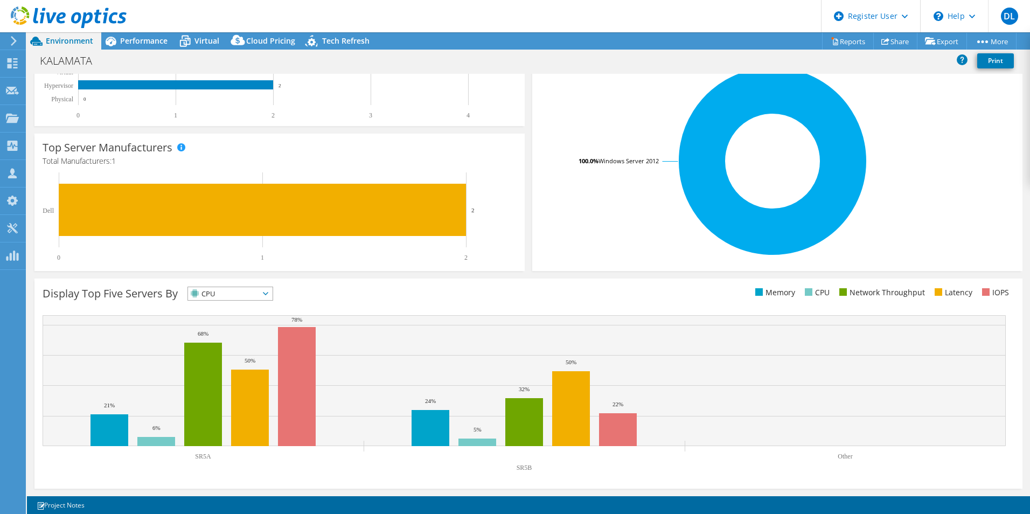
click at [461, 282] on div "Display Top Five Servers By CPU IOPS" at bounding box center [528, 383] width 988 height 210
click at [273, 294] on span "CPU" at bounding box center [230, 293] width 85 height 13
click at [591, 315] on icon "SR5A SR5B Other 21% 24% 6% 5% 68% 32% 50% 50% 78% 22%" at bounding box center [524, 396] width 963 height 162
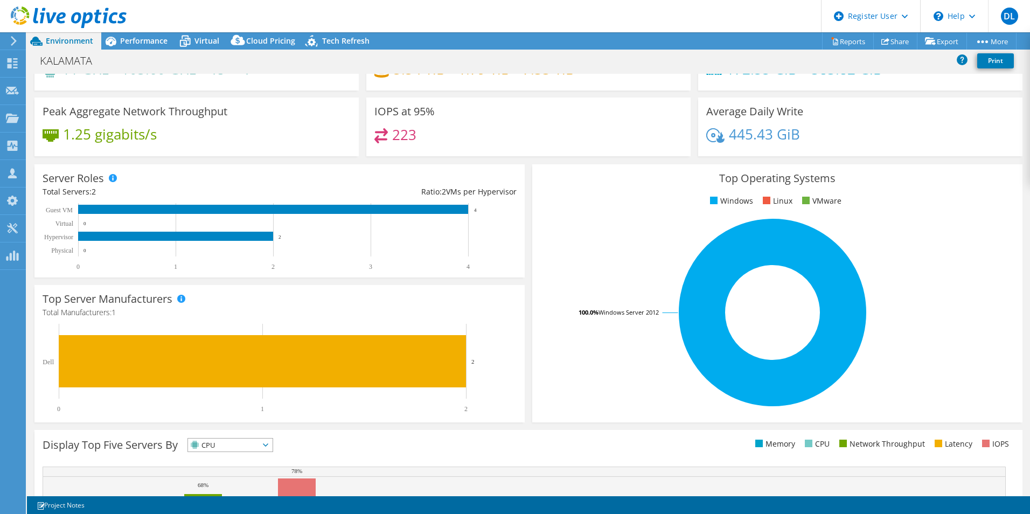
scroll to position [0, 0]
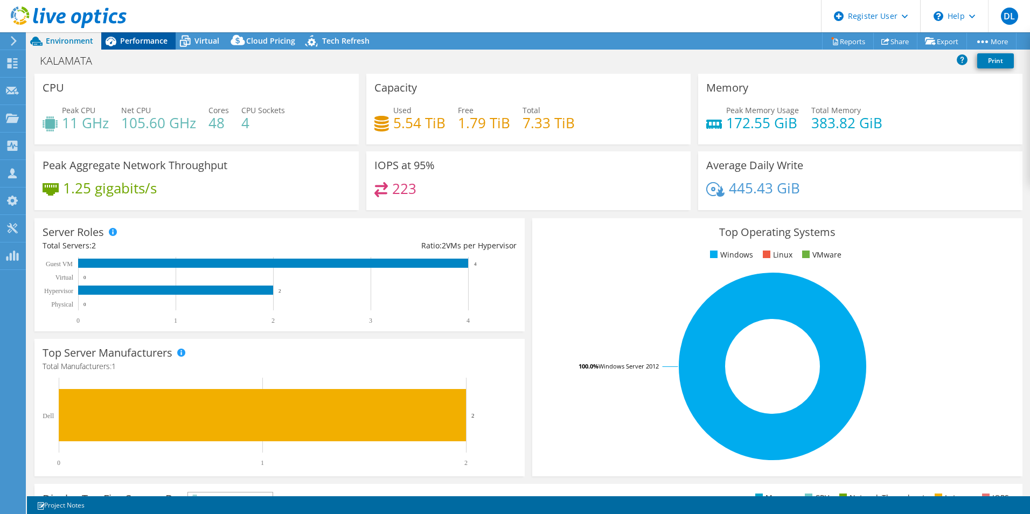
click at [156, 45] on span "Performance" at bounding box center [143, 41] width 47 height 10
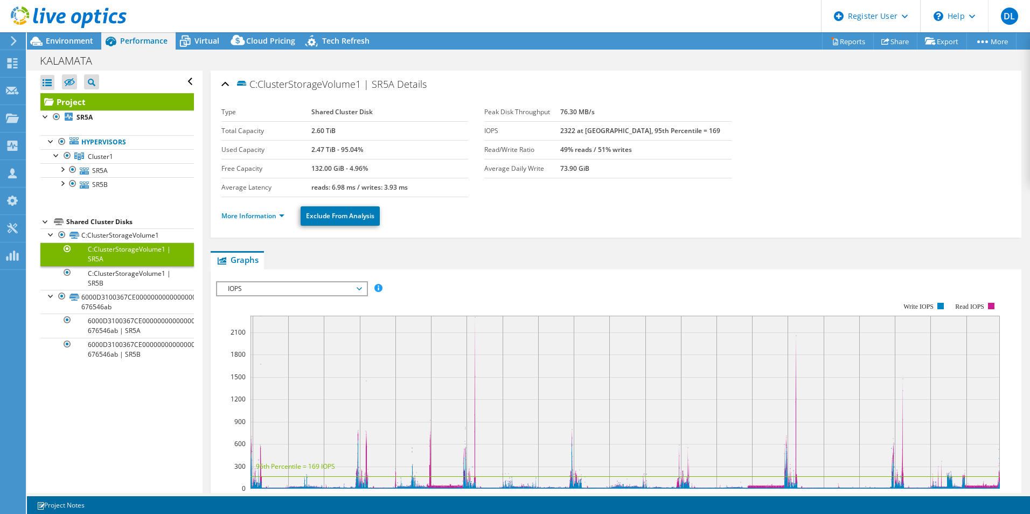
click at [329, 290] on span "IOPS" at bounding box center [291, 288] width 138 height 13
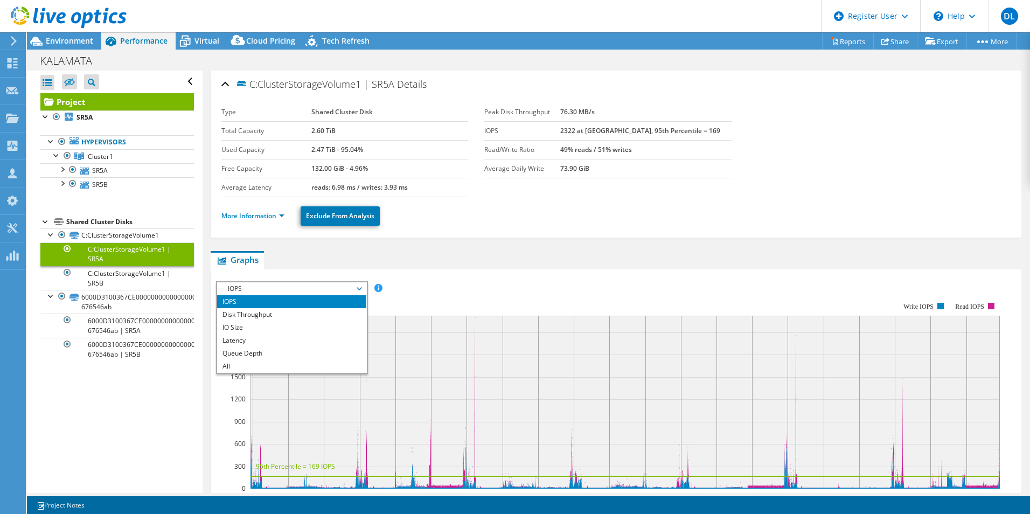
click at [640, 268] on ul "Graphs Servers Inventory Hypervisor Disks Cluster Disks Installed Applications" at bounding box center [616, 260] width 811 height 18
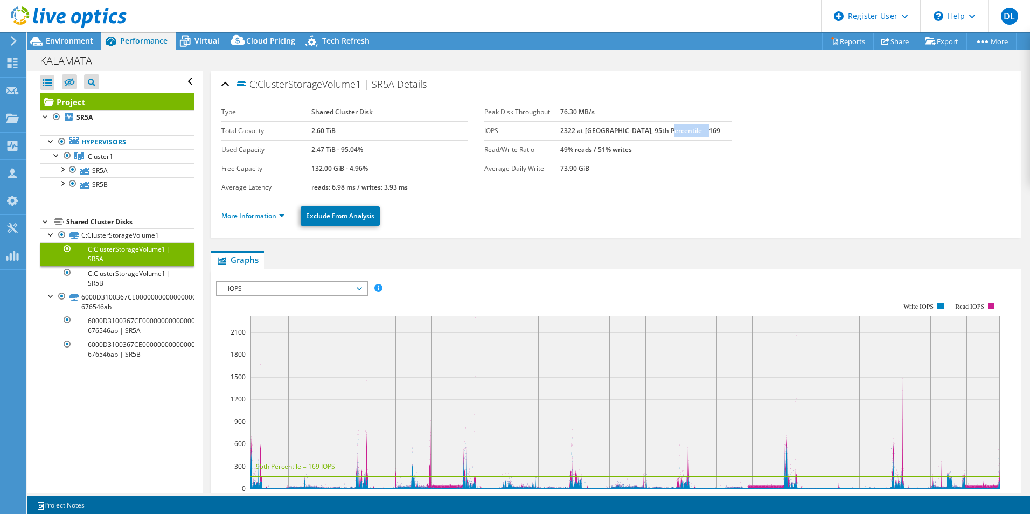
drag, startPoint x: 579, startPoint y: 130, endPoint x: 618, endPoint y: 132, distance: 39.4
click at [618, 132] on b "2322 at Peak, 95th Percentile = 169" at bounding box center [640, 130] width 160 height 9
click at [501, 217] on ul "More Information Exclude From Analysis" at bounding box center [615, 215] width 789 height 22
click at [63, 38] on span "Environment" at bounding box center [69, 41] width 47 height 10
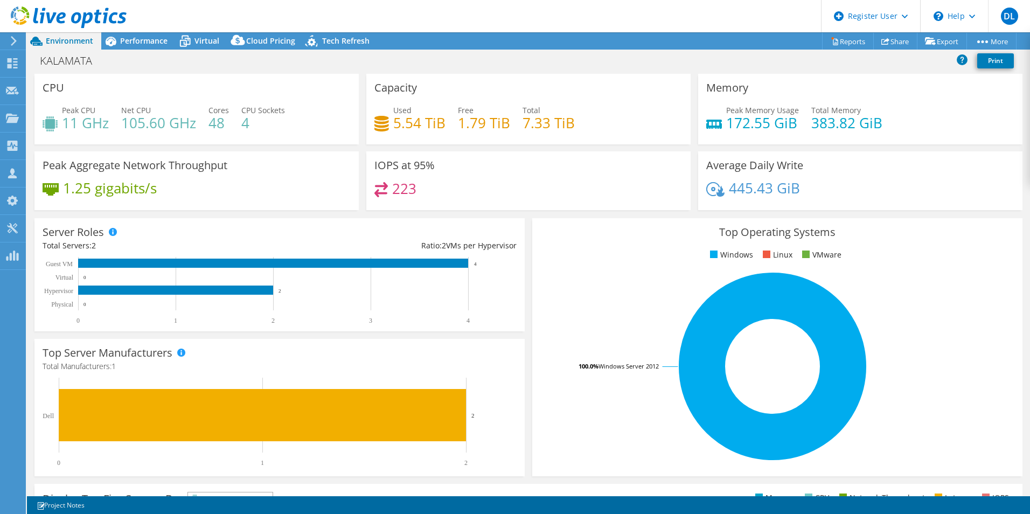
click at [405, 183] on h4 "223" at bounding box center [404, 189] width 24 height 12
drag, startPoint x: 510, startPoint y: 123, endPoint x: 610, endPoint y: 120, distance: 100.2
click at [610, 120] on div "Used 5.54 TiB Free 1.79 TiB Total 7.33 TiB" at bounding box center [528, 121] width 308 height 35
click at [401, 192] on h4 "223" at bounding box center [404, 189] width 24 height 12
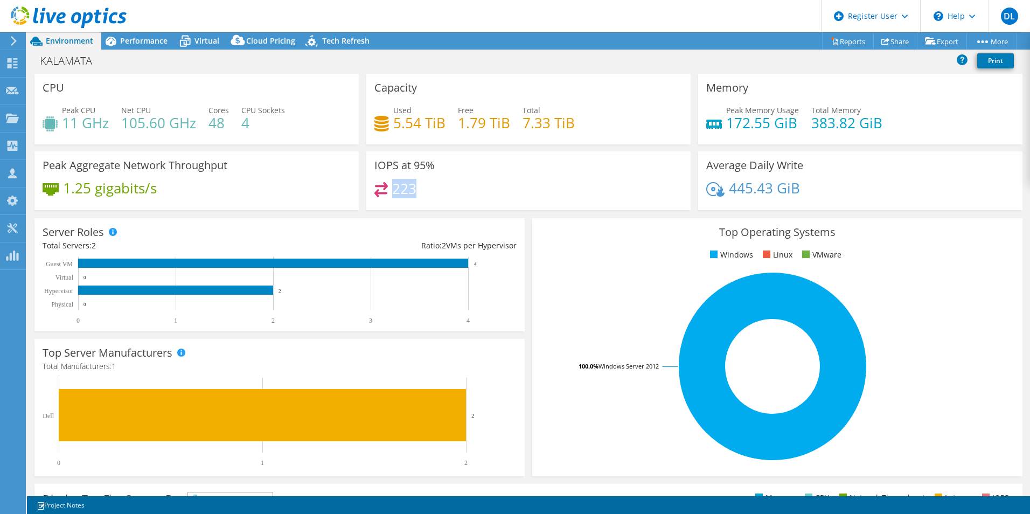
click at [401, 192] on h4 "223" at bounding box center [404, 189] width 24 height 12
click at [400, 184] on h4 "223" at bounding box center [404, 189] width 24 height 12
click at [397, 183] on h4 "223" at bounding box center [404, 189] width 24 height 12
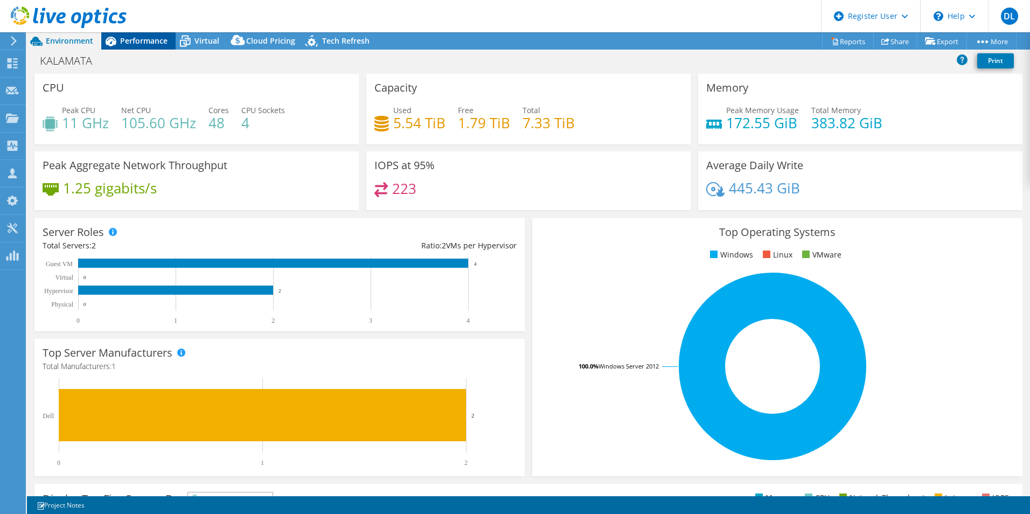
click at [162, 43] on span "Performance" at bounding box center [143, 41] width 47 height 10
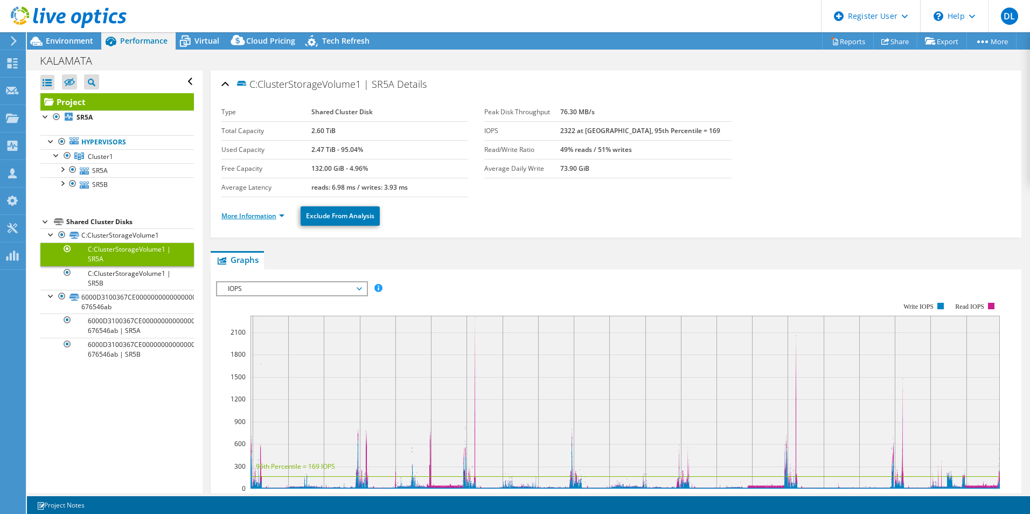
click at [276, 217] on link "More Information" at bounding box center [252, 215] width 63 height 9
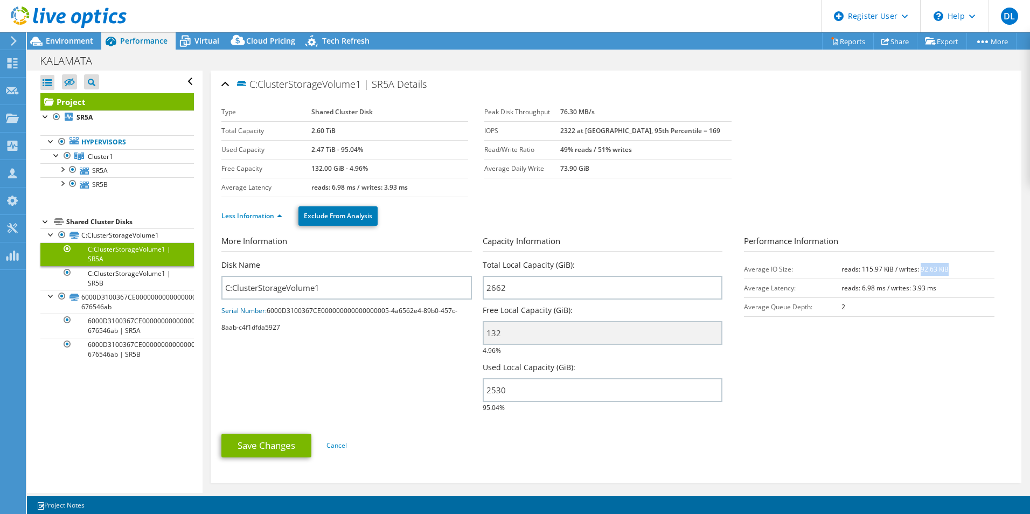
drag, startPoint x: 915, startPoint y: 269, endPoint x: 951, endPoint y: 269, distance: 35.5
click at [951, 269] on td "reads: 115.97 KiB / writes: 92.63 KiB" at bounding box center [917, 269] width 153 height 19
click at [948, 270] on td "reads: 115.97 KiB / writes: 92.63 KiB" at bounding box center [917, 269] width 153 height 19
click at [108, 169] on link "SR5A" at bounding box center [116, 170] width 153 height 14
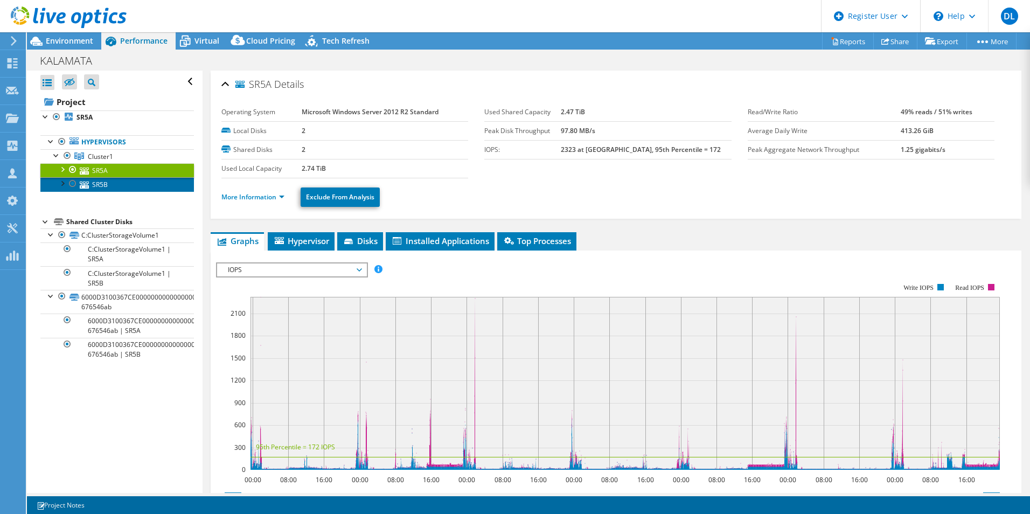
click at [108, 180] on link "SR5B" at bounding box center [116, 184] width 153 height 14
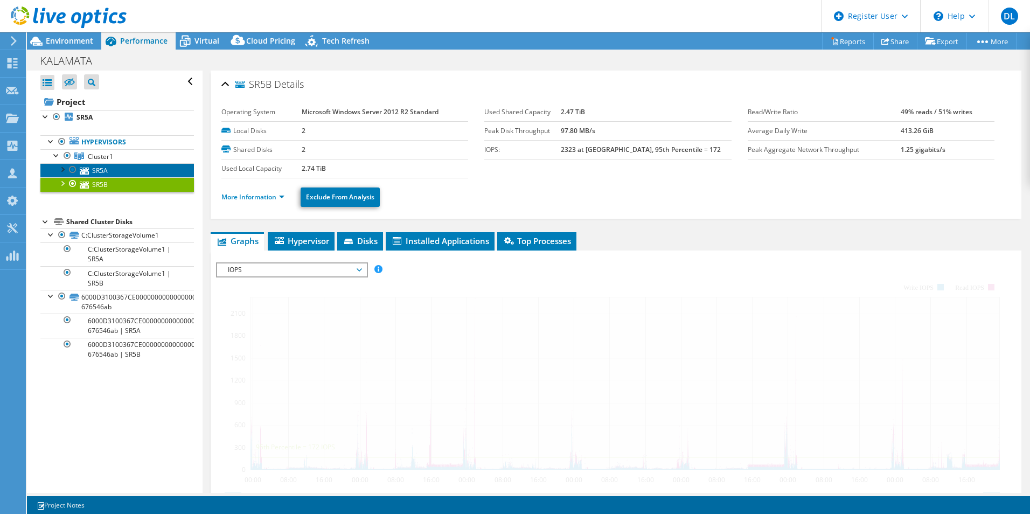
click at [108, 169] on link "SR5A" at bounding box center [116, 170] width 153 height 14
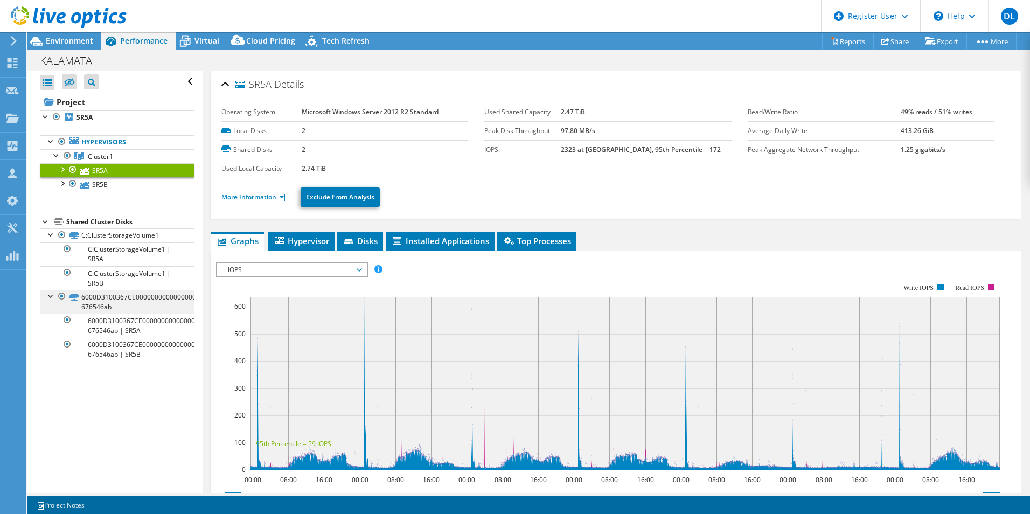
click at [267, 195] on link "More Information" at bounding box center [252, 196] width 63 height 9
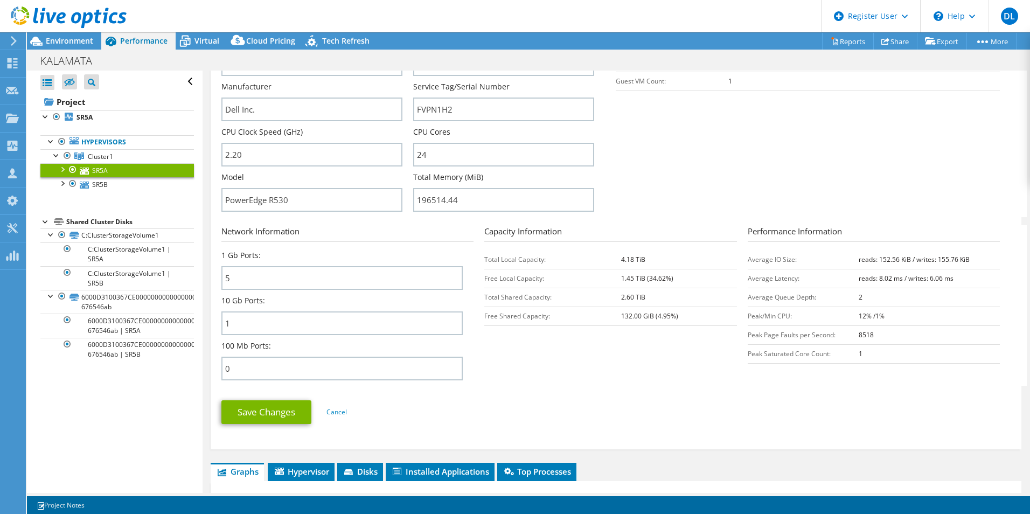
scroll to position [269, 0]
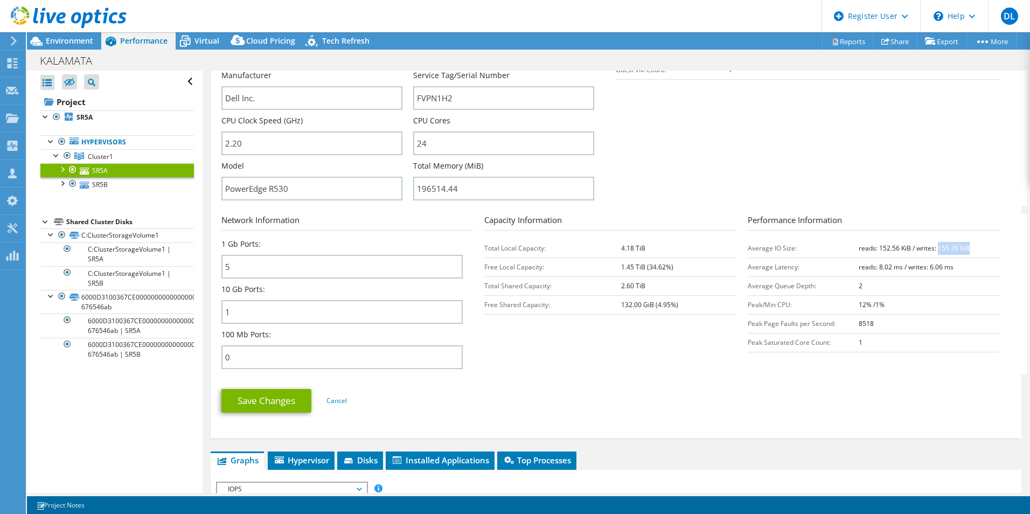
drag, startPoint x: 931, startPoint y: 246, endPoint x: 965, endPoint y: 244, distance: 34.0
click at [965, 244] on td "reads: 152.56 KiB / writes: 155.76 KiB" at bounding box center [929, 248] width 141 height 19
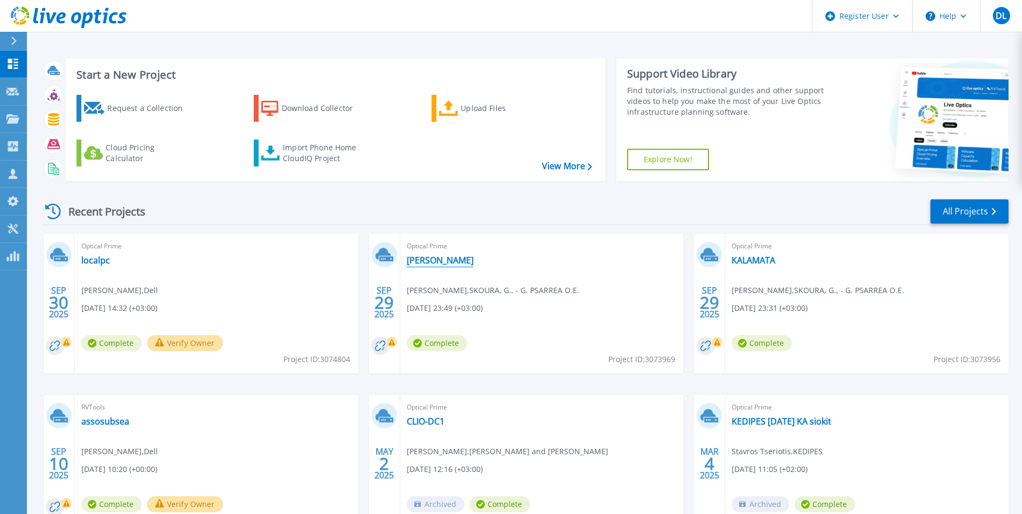
click at [413, 261] on link "[PERSON_NAME]" at bounding box center [440, 260] width 67 height 11
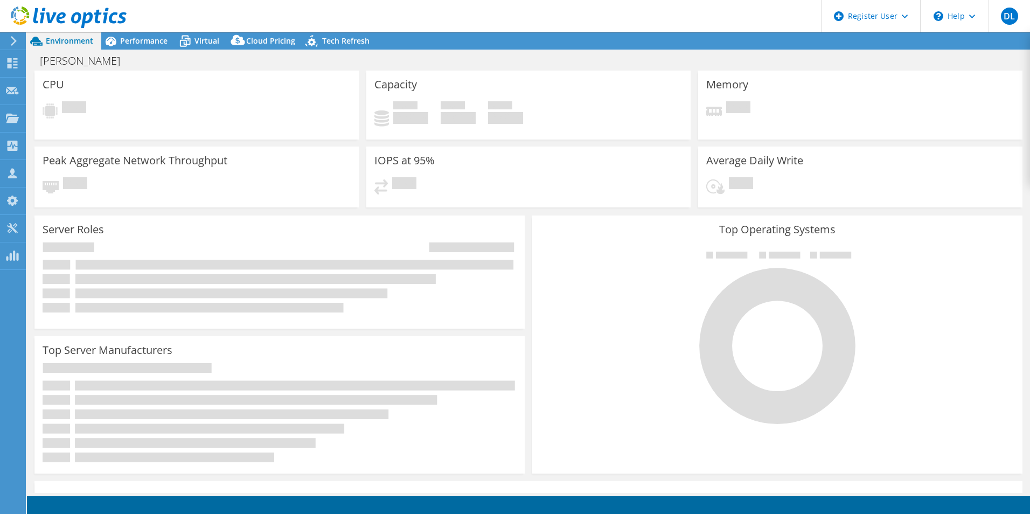
select select "USD"
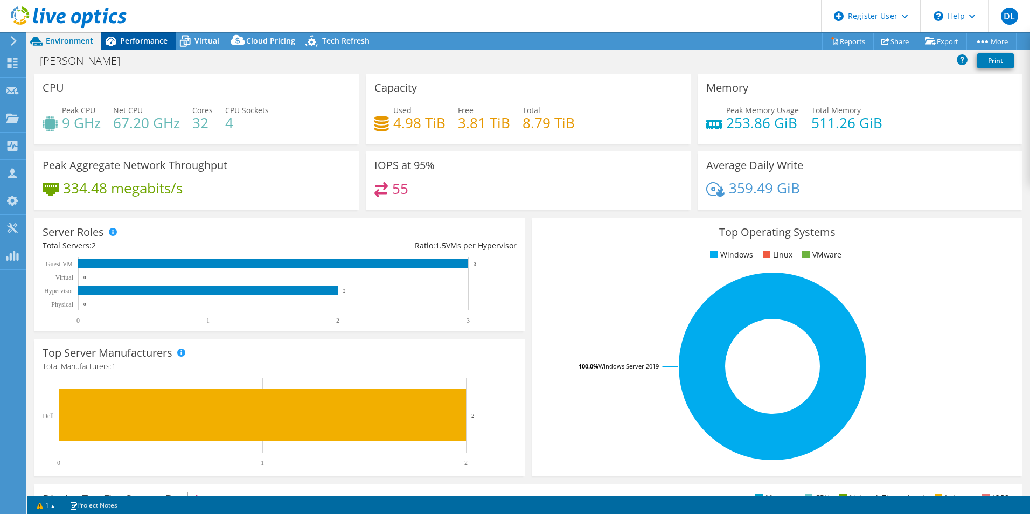
click at [160, 39] on span "Performance" at bounding box center [143, 41] width 47 height 10
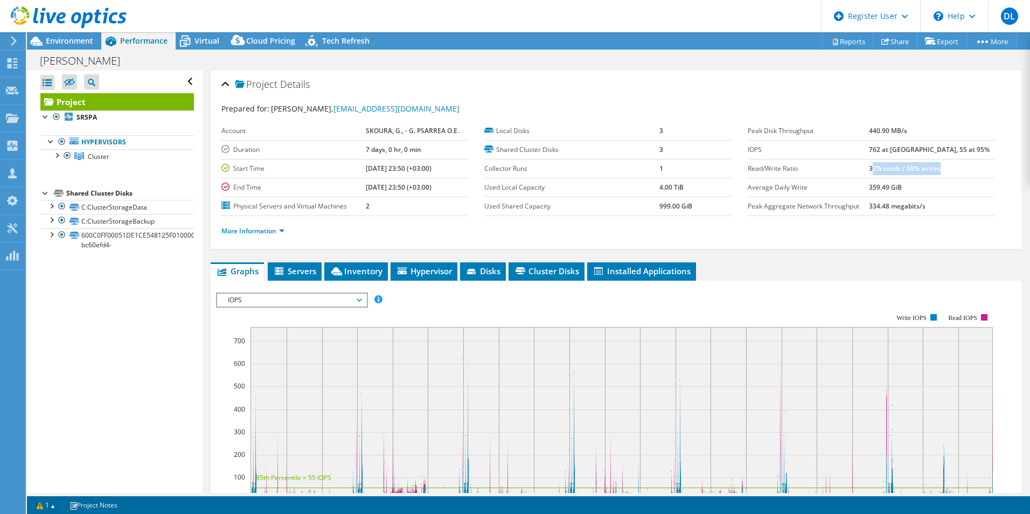
drag, startPoint x: 896, startPoint y: 162, endPoint x: 967, endPoint y: 166, distance: 71.2
click at [967, 166] on td "32% reads / 68% writes" at bounding box center [931, 168] width 125 height 19
drag, startPoint x: 967, startPoint y: 166, endPoint x: 895, endPoint y: 170, distance: 72.3
click at [896, 170] on b "32% reads / 68% writes" at bounding box center [905, 168] width 72 height 9
click at [281, 226] on li "More Information" at bounding box center [255, 231] width 69 height 12
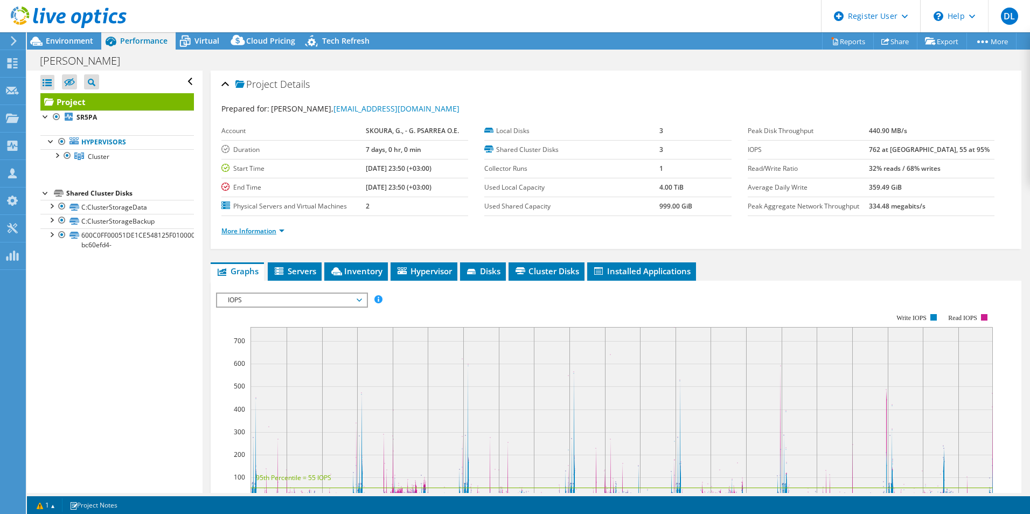
click at [280, 231] on link "More Information" at bounding box center [252, 230] width 63 height 9
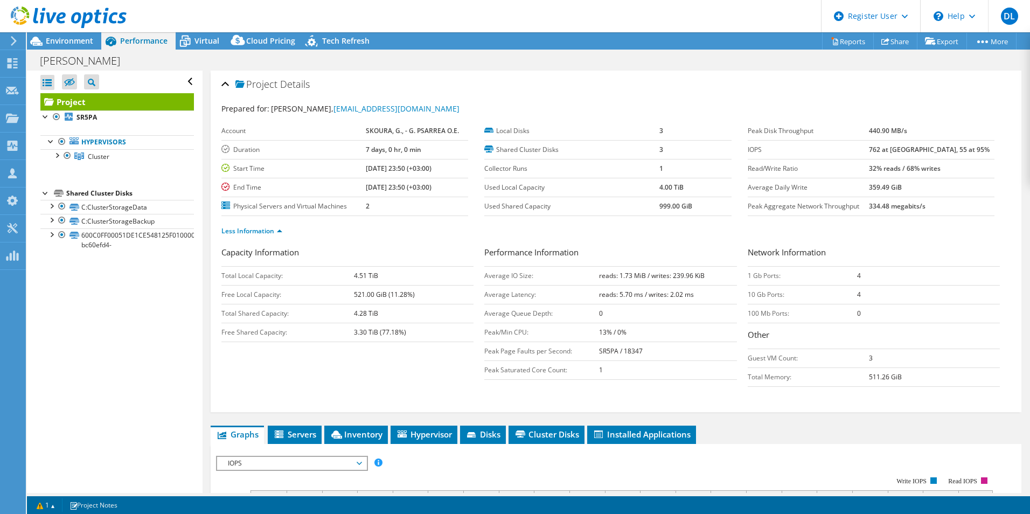
click at [516, 278] on td "Average IO Size:" at bounding box center [541, 275] width 115 height 19
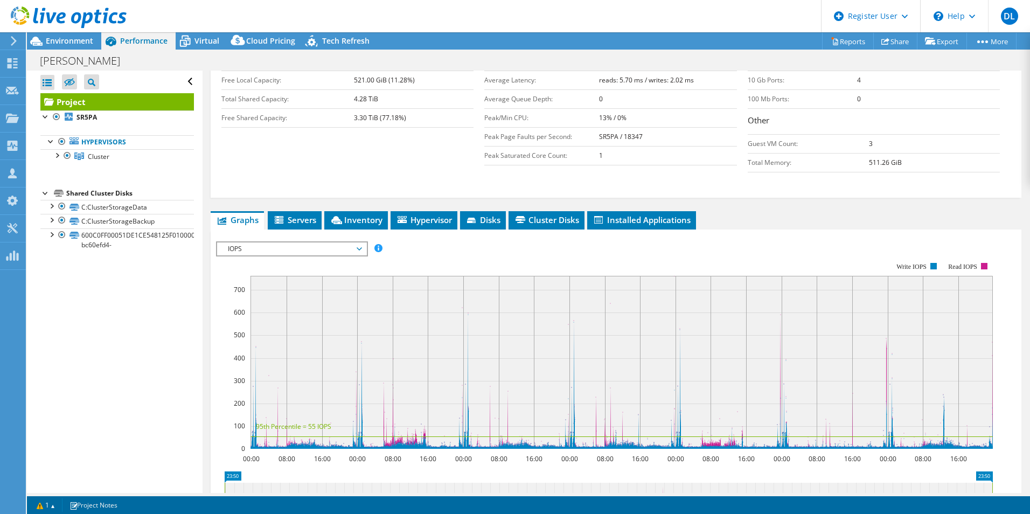
scroll to position [215, 0]
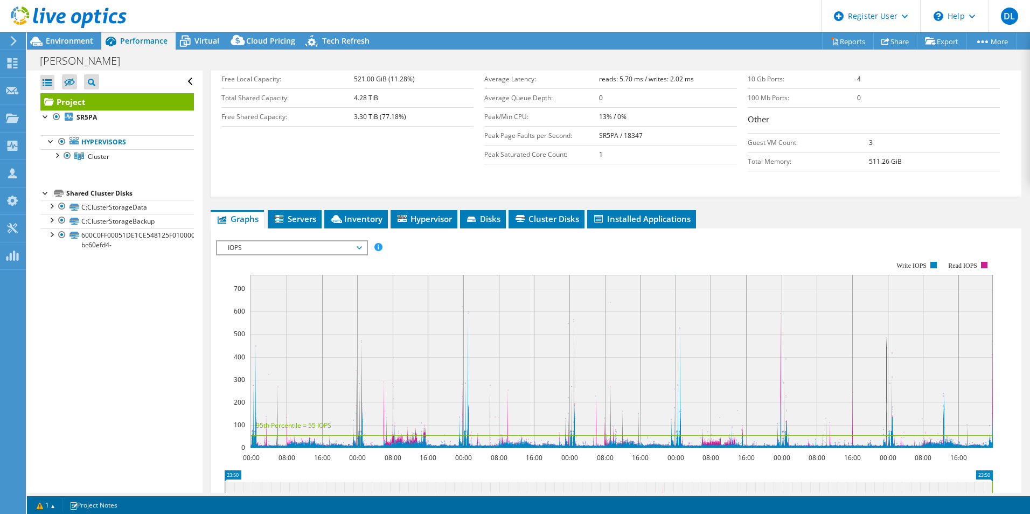
click at [347, 245] on span "IOPS" at bounding box center [291, 247] width 138 height 13
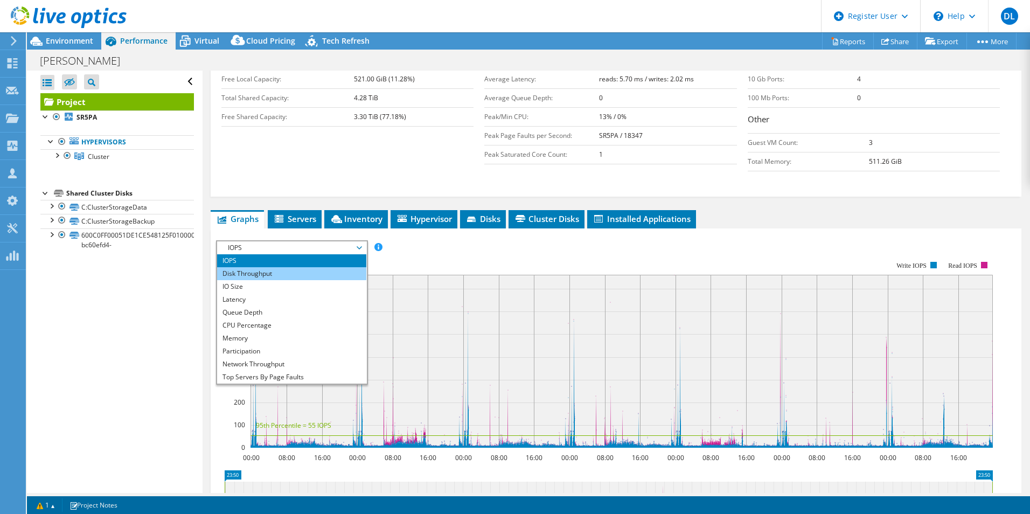
click at [299, 273] on li "Disk Throughput" at bounding box center [291, 273] width 149 height 13
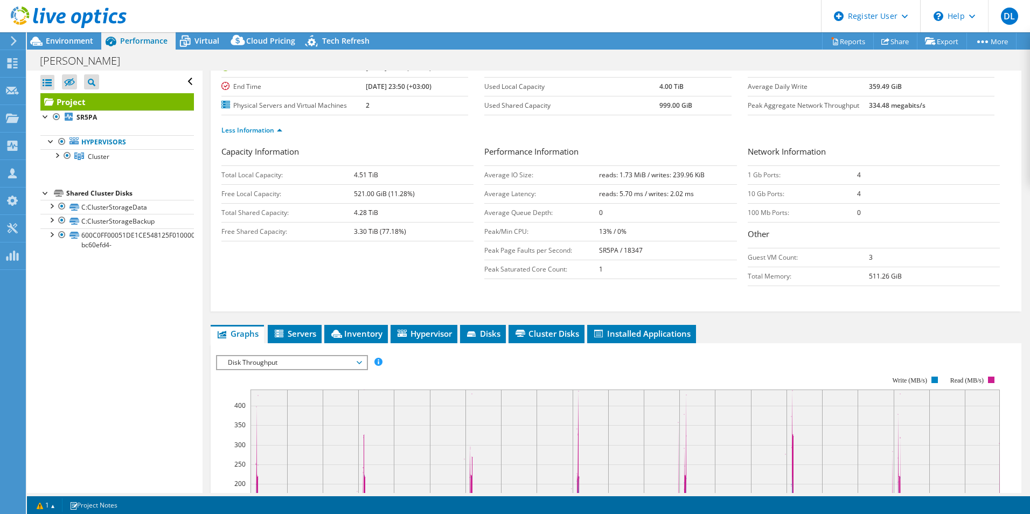
scroll to position [82, 0]
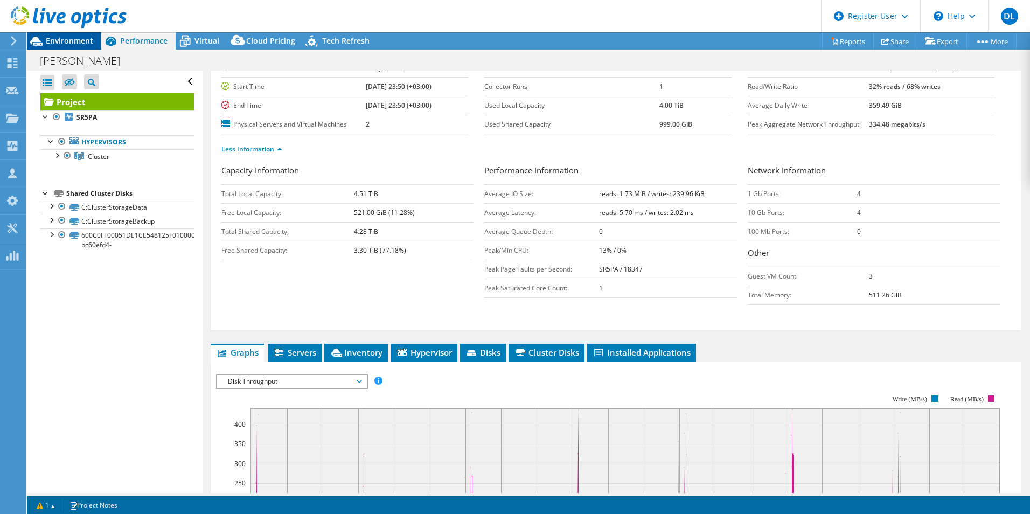
click at [79, 37] on div "DL Dell User [PERSON_NAME] [PERSON_NAME][EMAIL_ADDRESS][PERSON_NAME][DOMAIN_NAM…" at bounding box center [515, 257] width 1030 height 514
click at [85, 44] on span "Environment" at bounding box center [69, 41] width 47 height 10
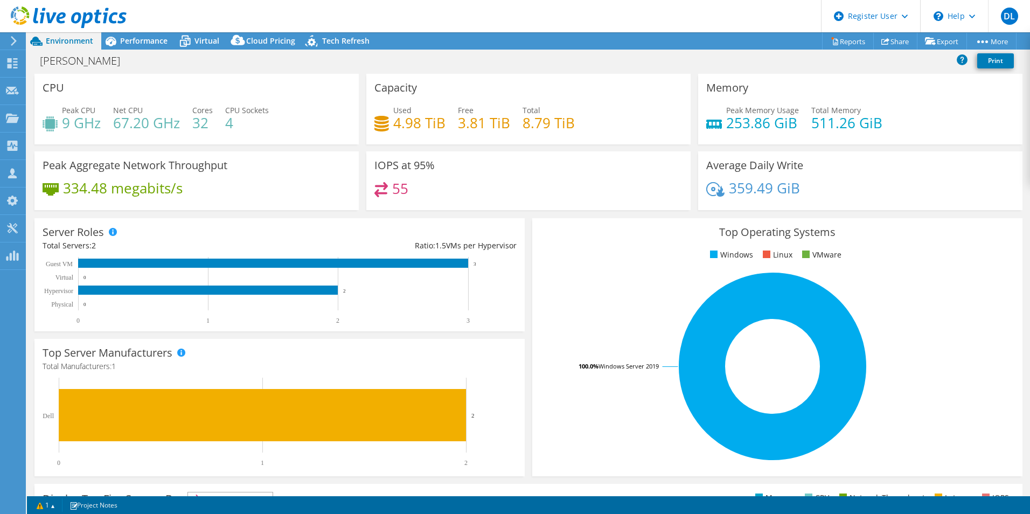
click at [399, 193] on h4 "55" at bounding box center [400, 189] width 16 height 12
click at [137, 39] on span "Performance" at bounding box center [143, 41] width 47 height 10
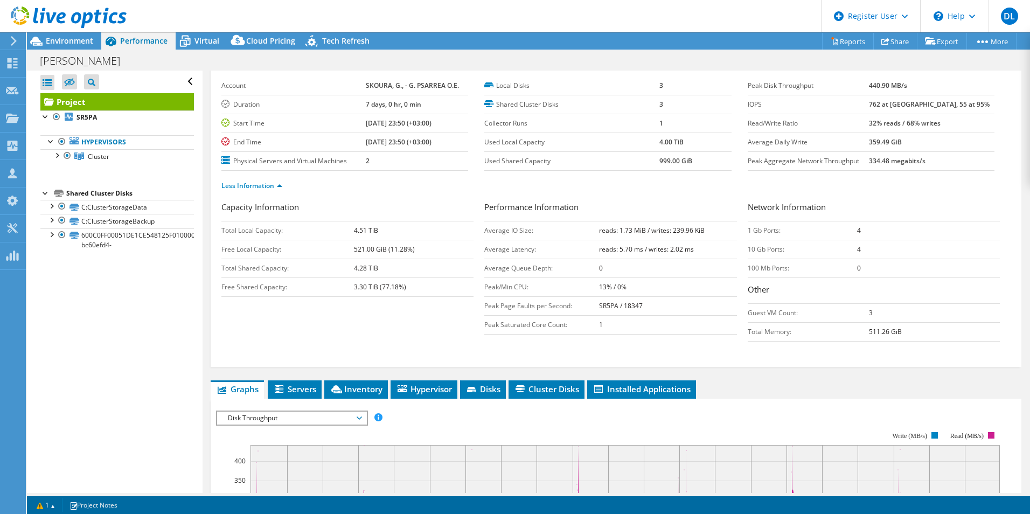
scroll to position [28, 0]
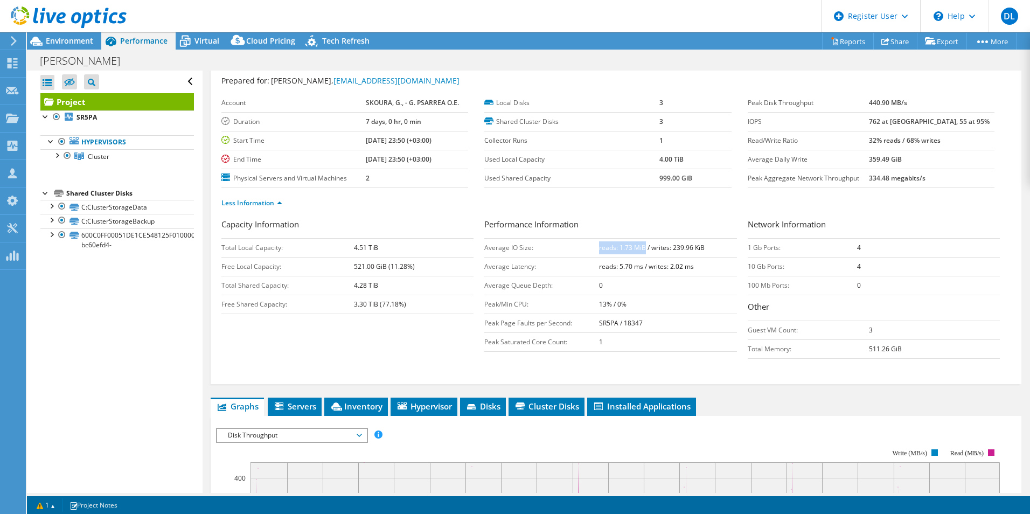
drag, startPoint x: 595, startPoint y: 250, endPoint x: 642, endPoint y: 255, distance: 47.6
click at [642, 255] on td "reads: 1.73 MiB / writes: 239.96 KiB" at bounding box center [668, 247] width 138 height 19
drag, startPoint x: 670, startPoint y: 245, endPoint x: 713, endPoint y: 243, distance: 42.6
click at [713, 243] on td "reads: 1.73 MiB / writes: 239.96 KiB" at bounding box center [668, 247] width 138 height 19
click at [81, 37] on span "Environment" at bounding box center [69, 41] width 47 height 10
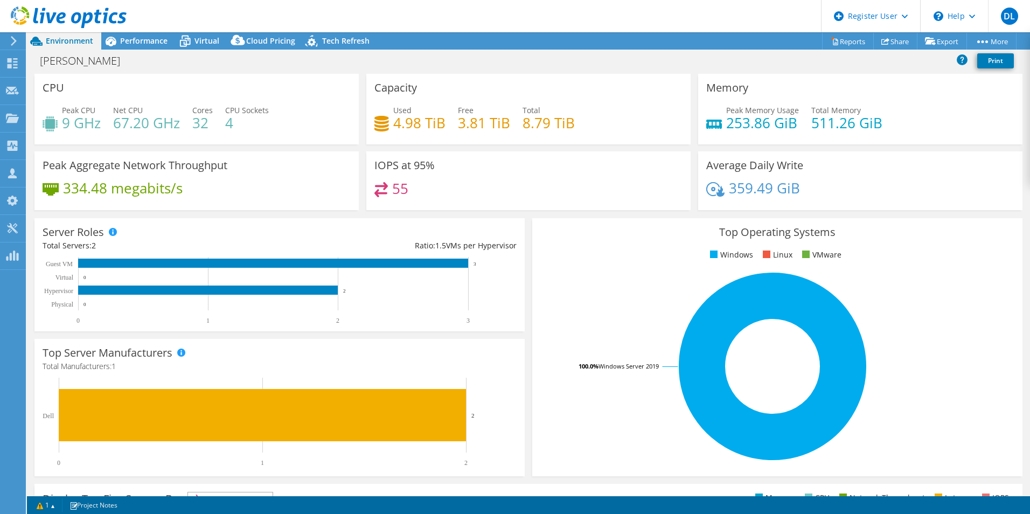
click at [397, 186] on h4 "55" at bounding box center [400, 189] width 16 height 12
click at [136, 40] on span "Performance" at bounding box center [143, 41] width 47 height 10
